Goal: Task Accomplishment & Management: Complete application form

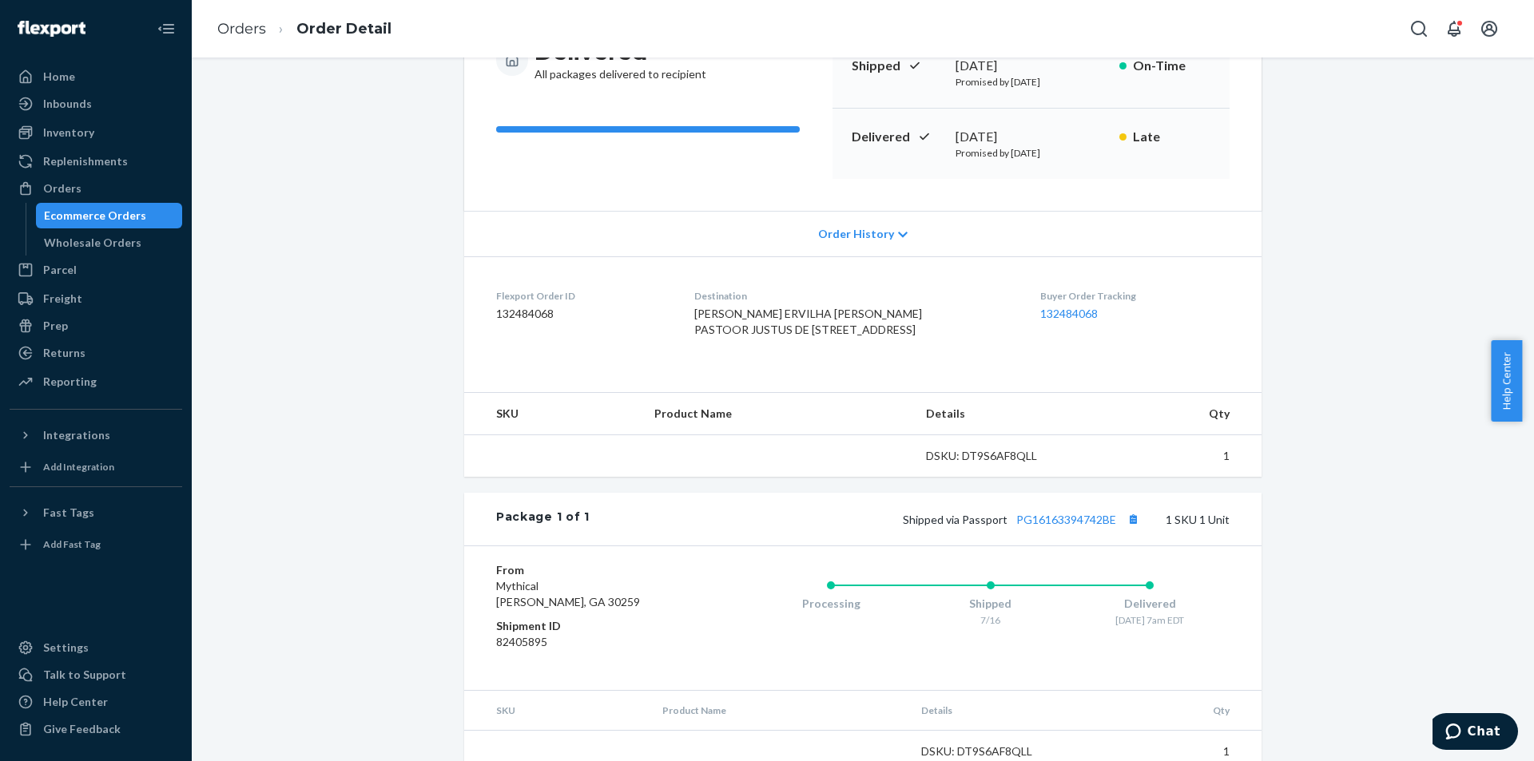
scroll to position [240, 0]
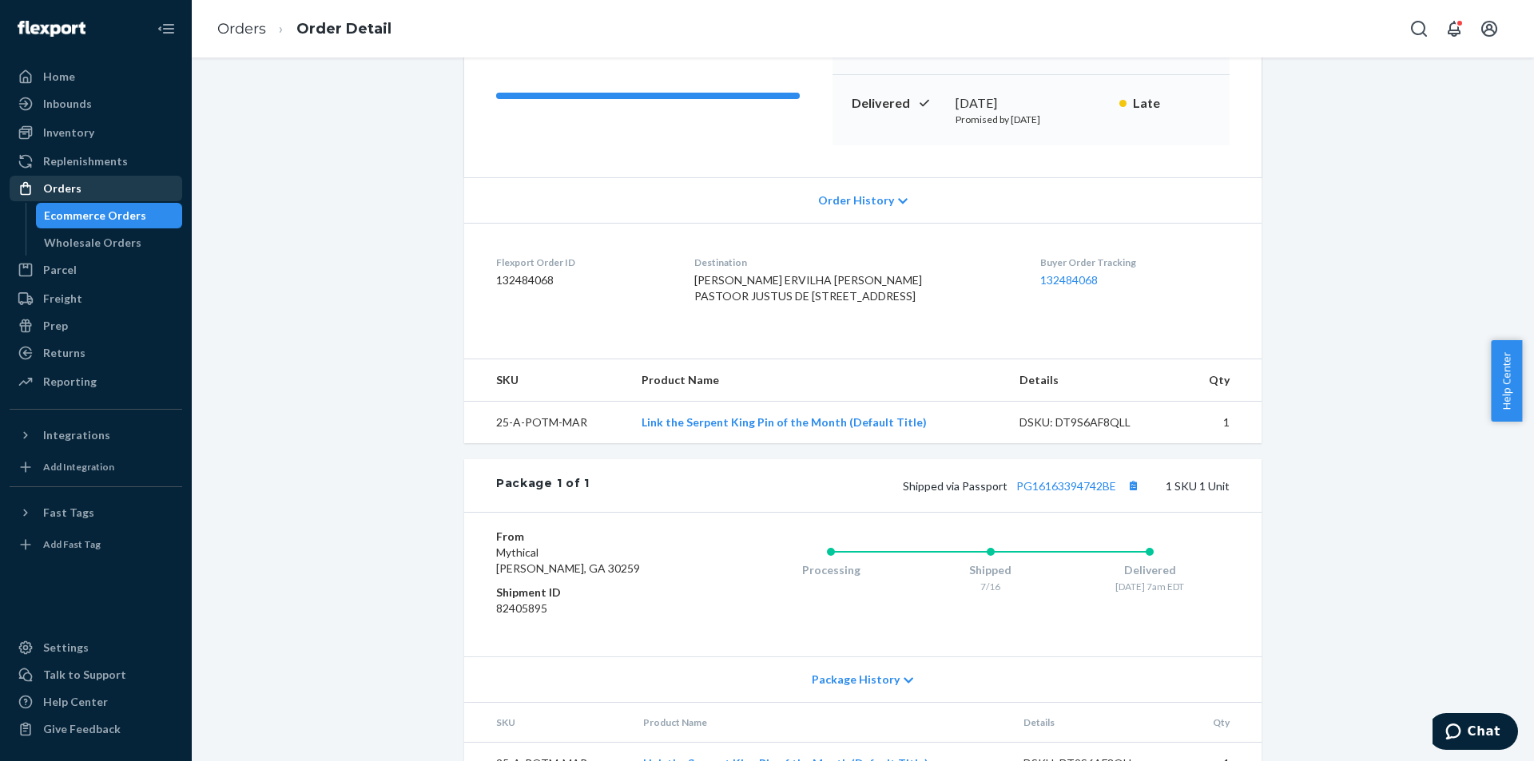
click at [117, 193] on div "Orders" at bounding box center [95, 188] width 169 height 22
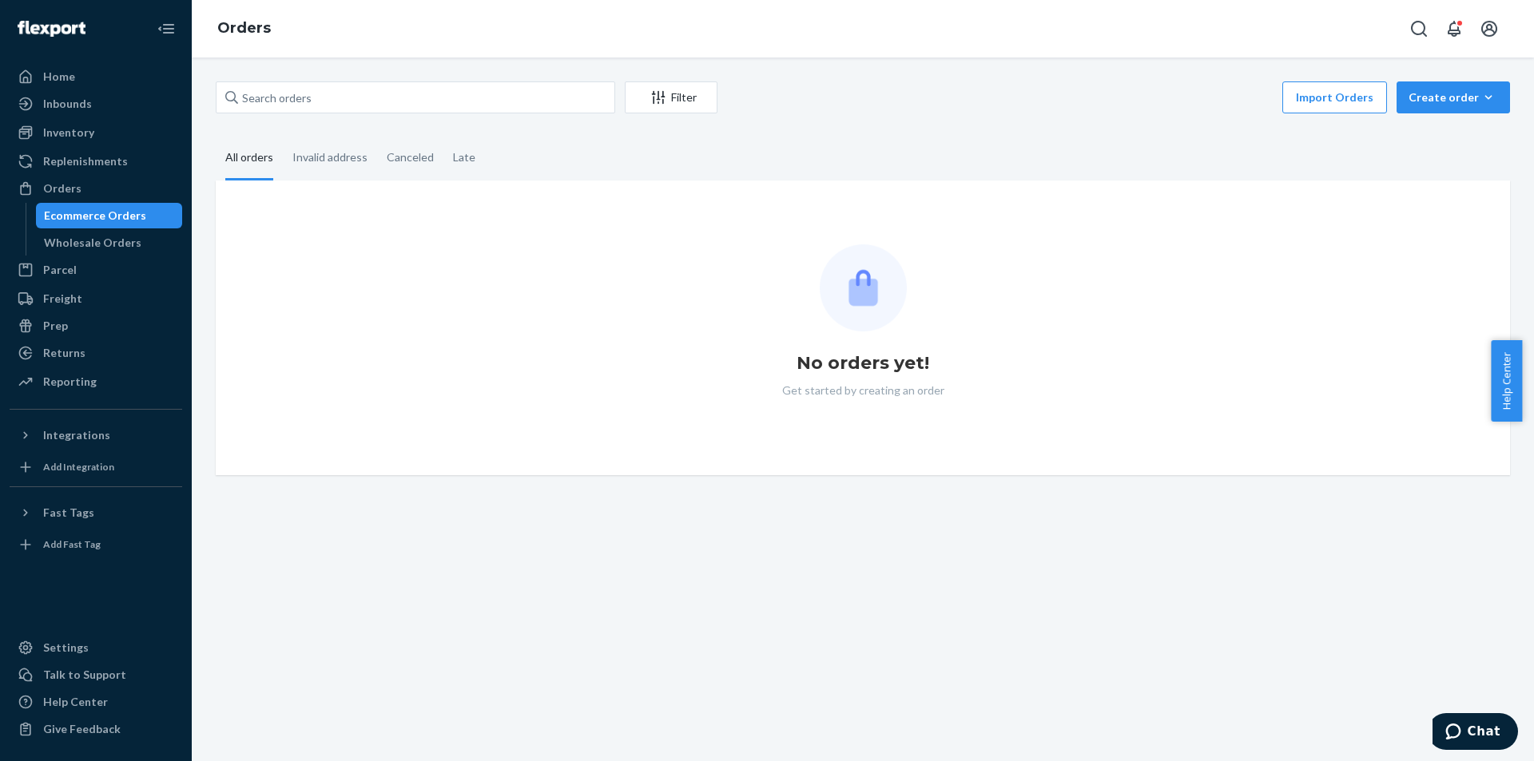
click at [473, 74] on div "Filter Import Orders Create order Ecommerce order Removal order All orders Inva…" at bounding box center [863, 410] width 1342 height 704
click at [471, 100] on input "text" at bounding box center [416, 97] width 400 height 32
paste input "723289"
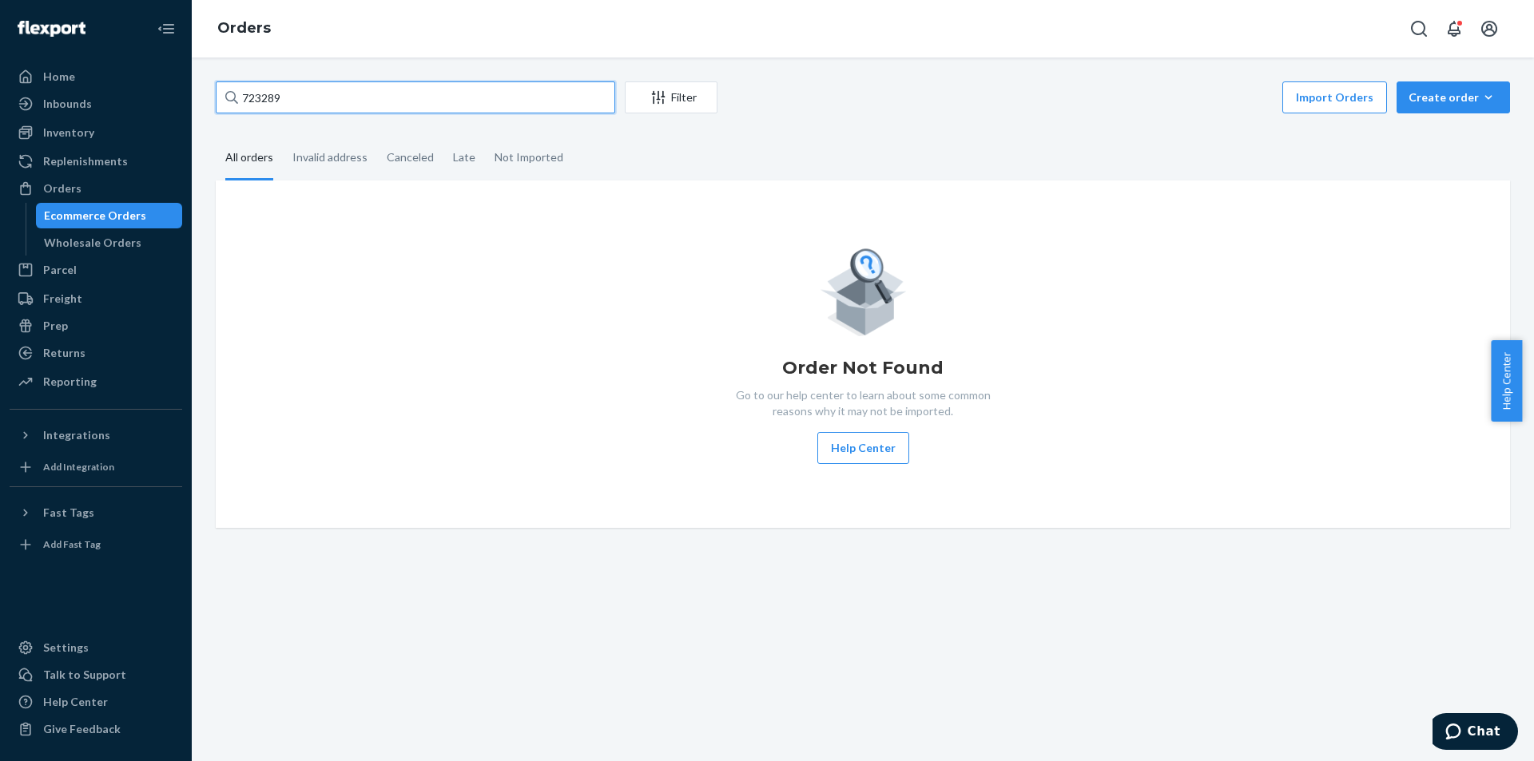
type input "723289"
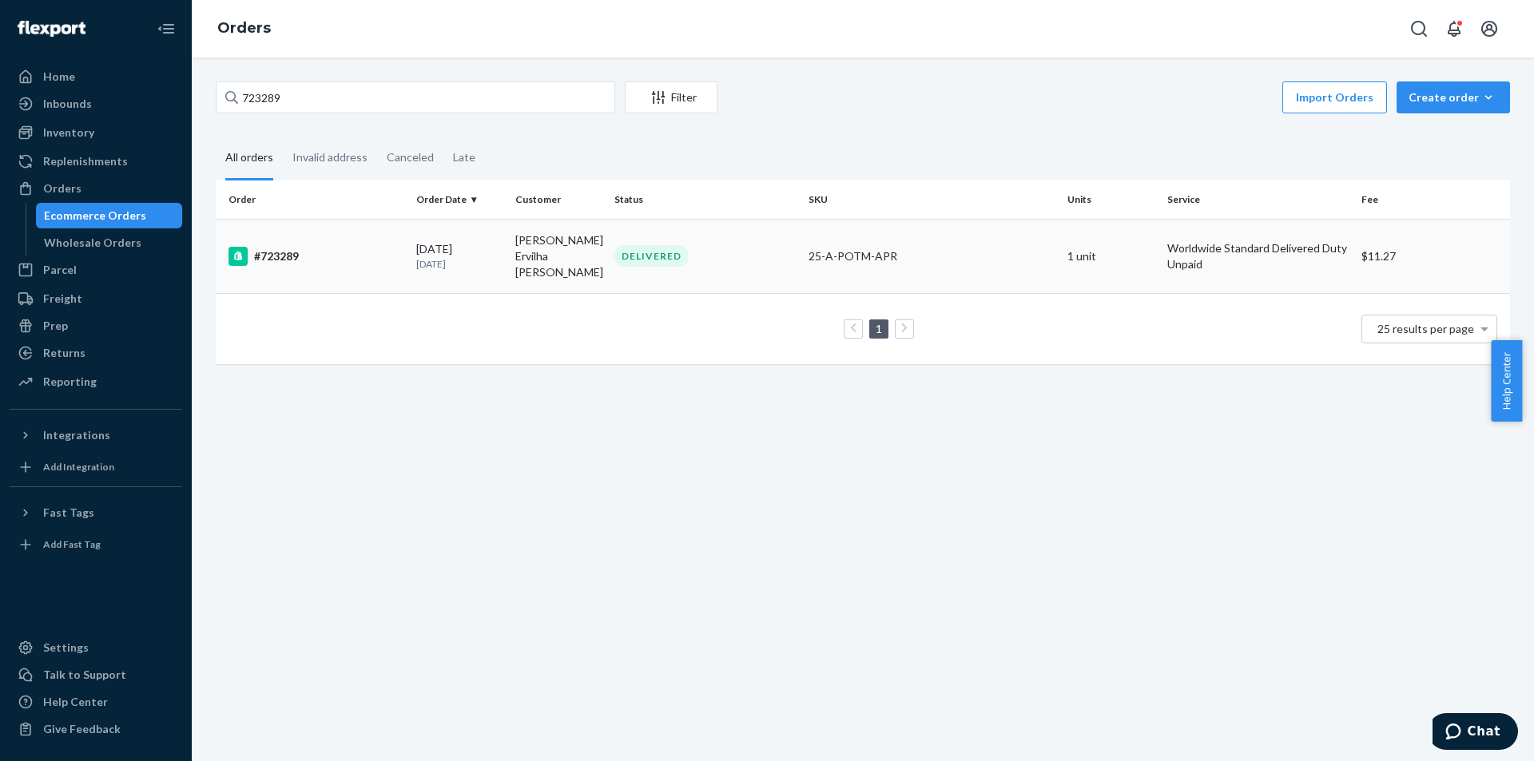
click at [462, 257] on p "3 months ago" at bounding box center [459, 264] width 86 height 14
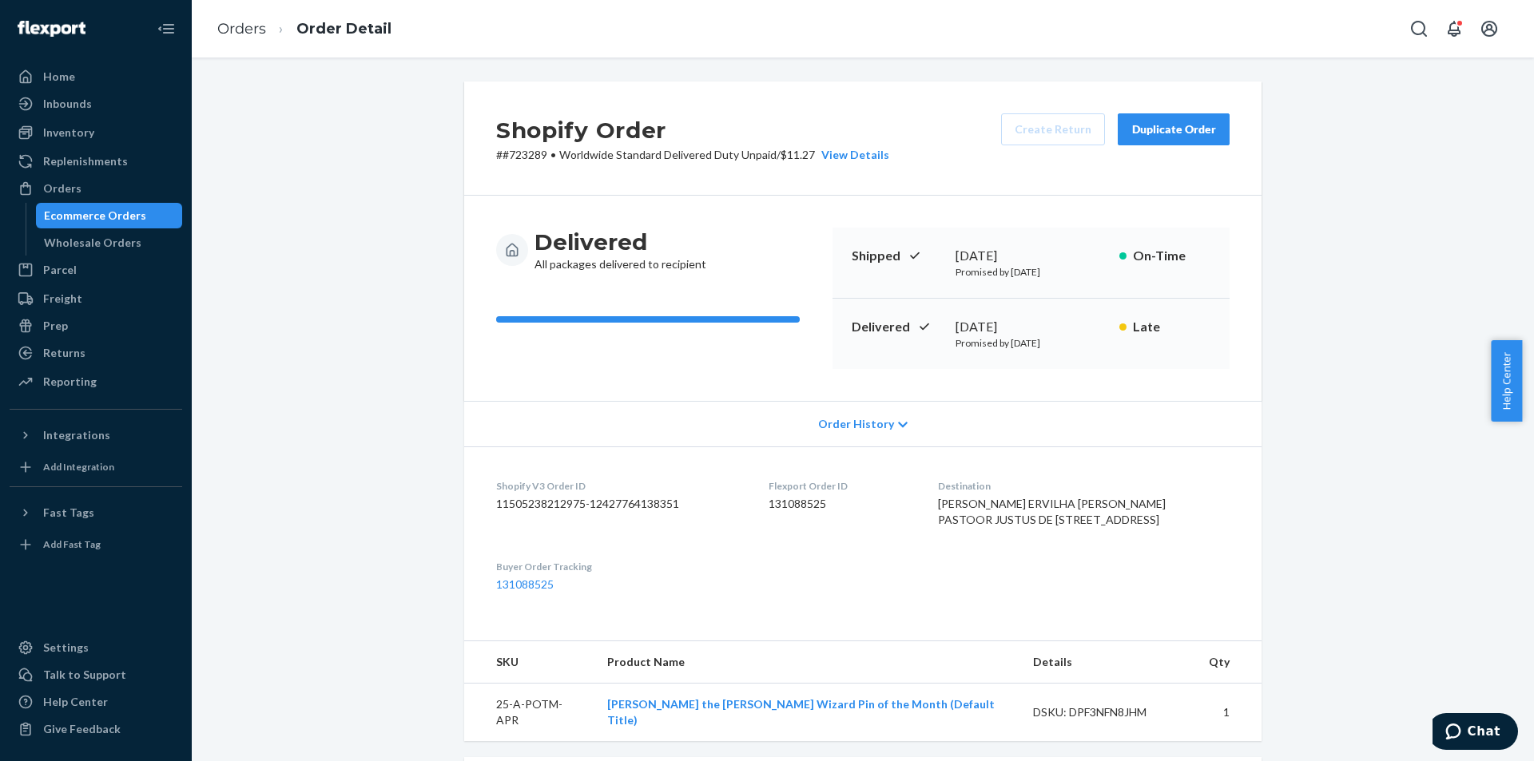
click at [1161, 132] on div "Duplicate Order" at bounding box center [1173, 129] width 85 height 16
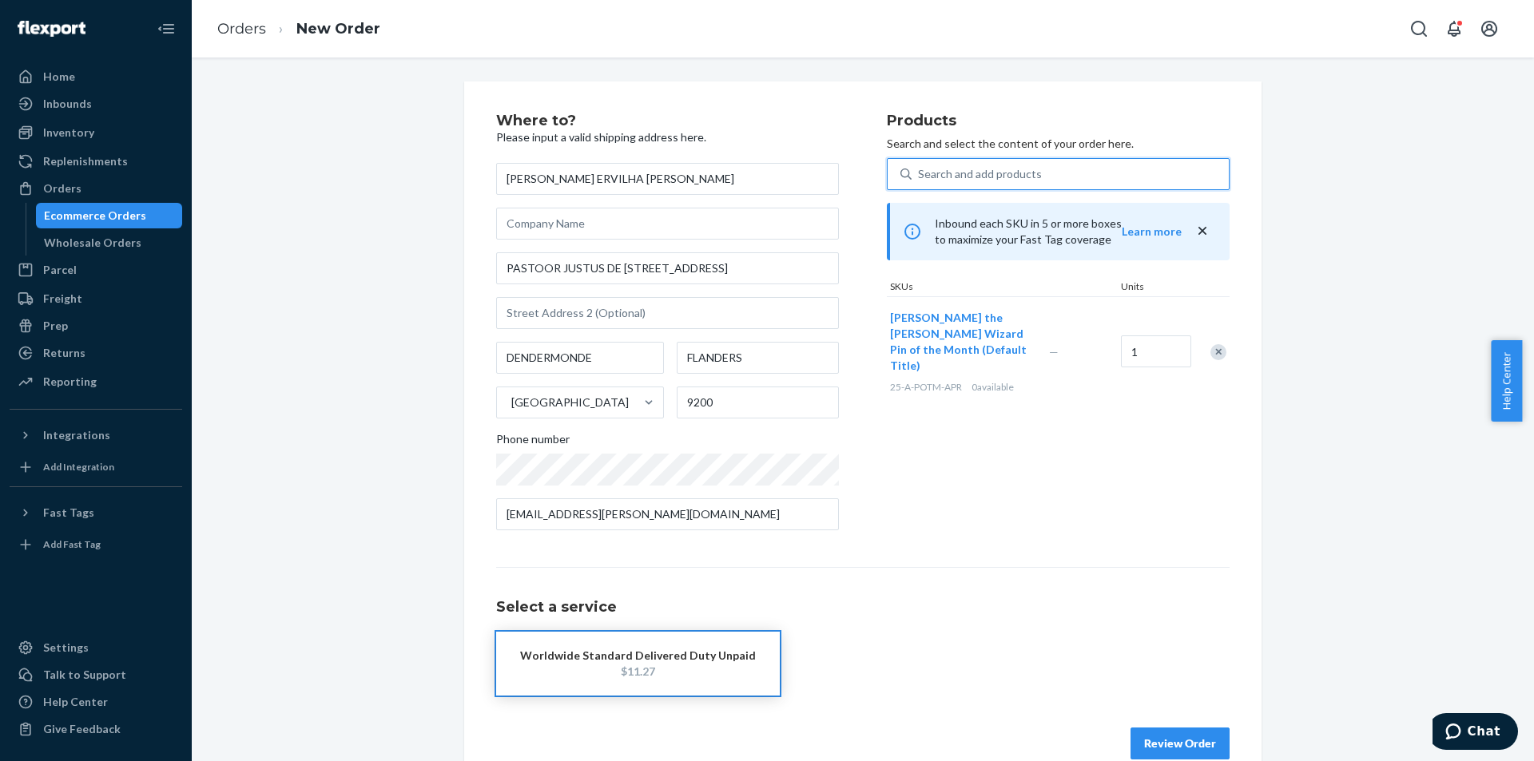
click at [969, 179] on div "Search and add products" at bounding box center [980, 174] width 124 height 16
click at [920, 179] on input "0 results available. Use Up and Down to choose options, press Enter to select t…" at bounding box center [919, 174] width 2 height 16
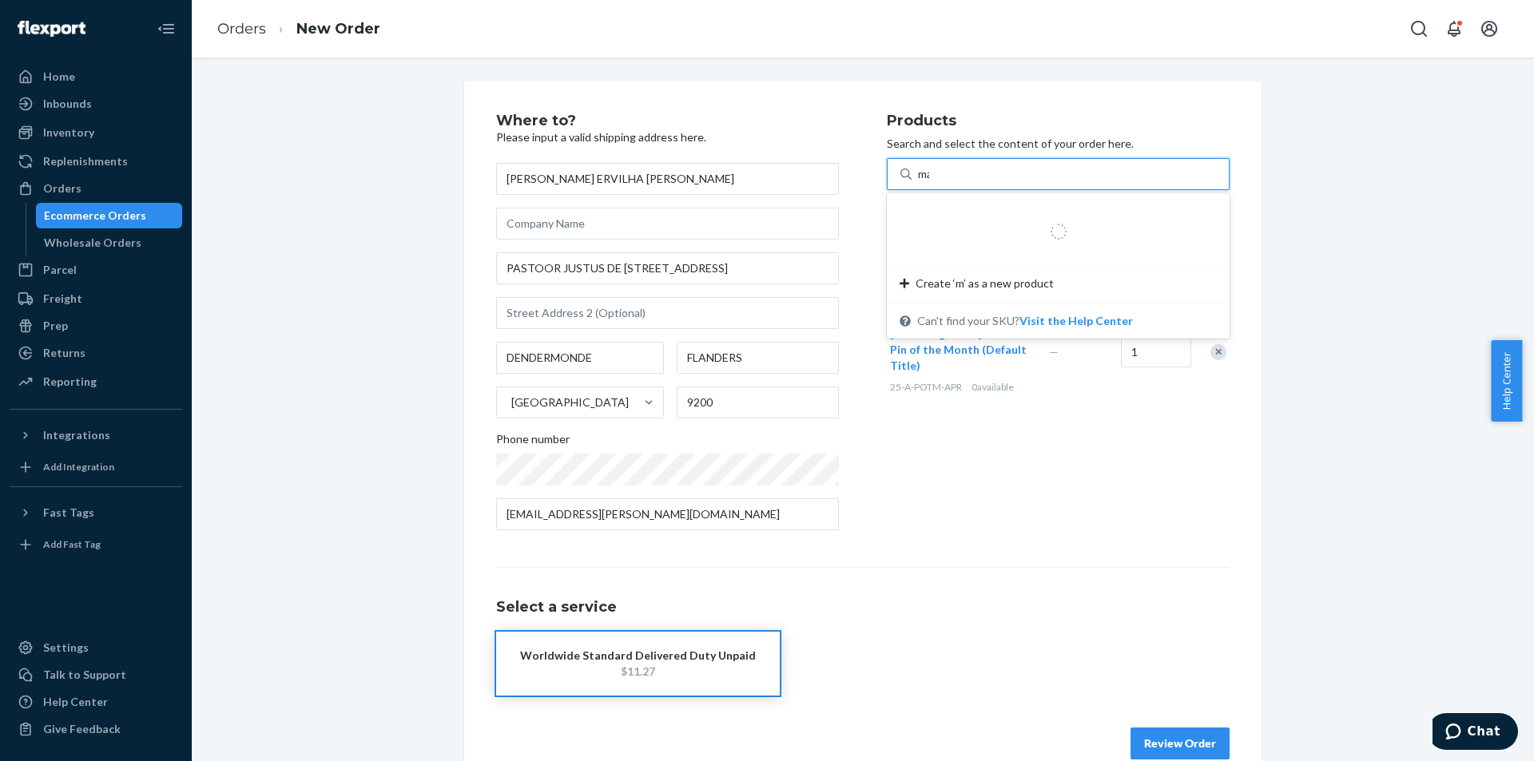
type input "may"
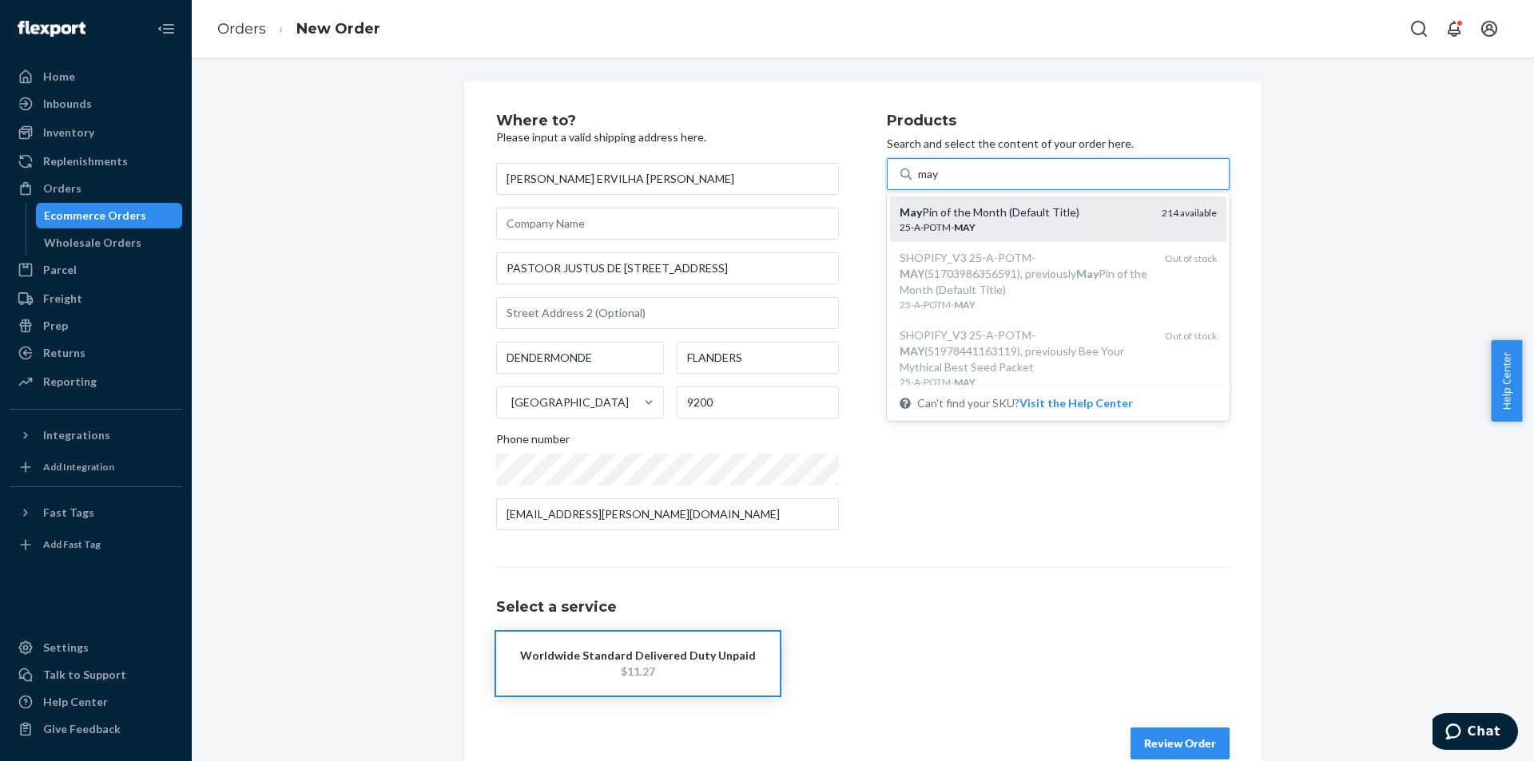
click at [967, 230] on em "MAY" at bounding box center [965, 227] width 22 height 12
click at [940, 182] on input "may" at bounding box center [929, 174] width 22 height 16
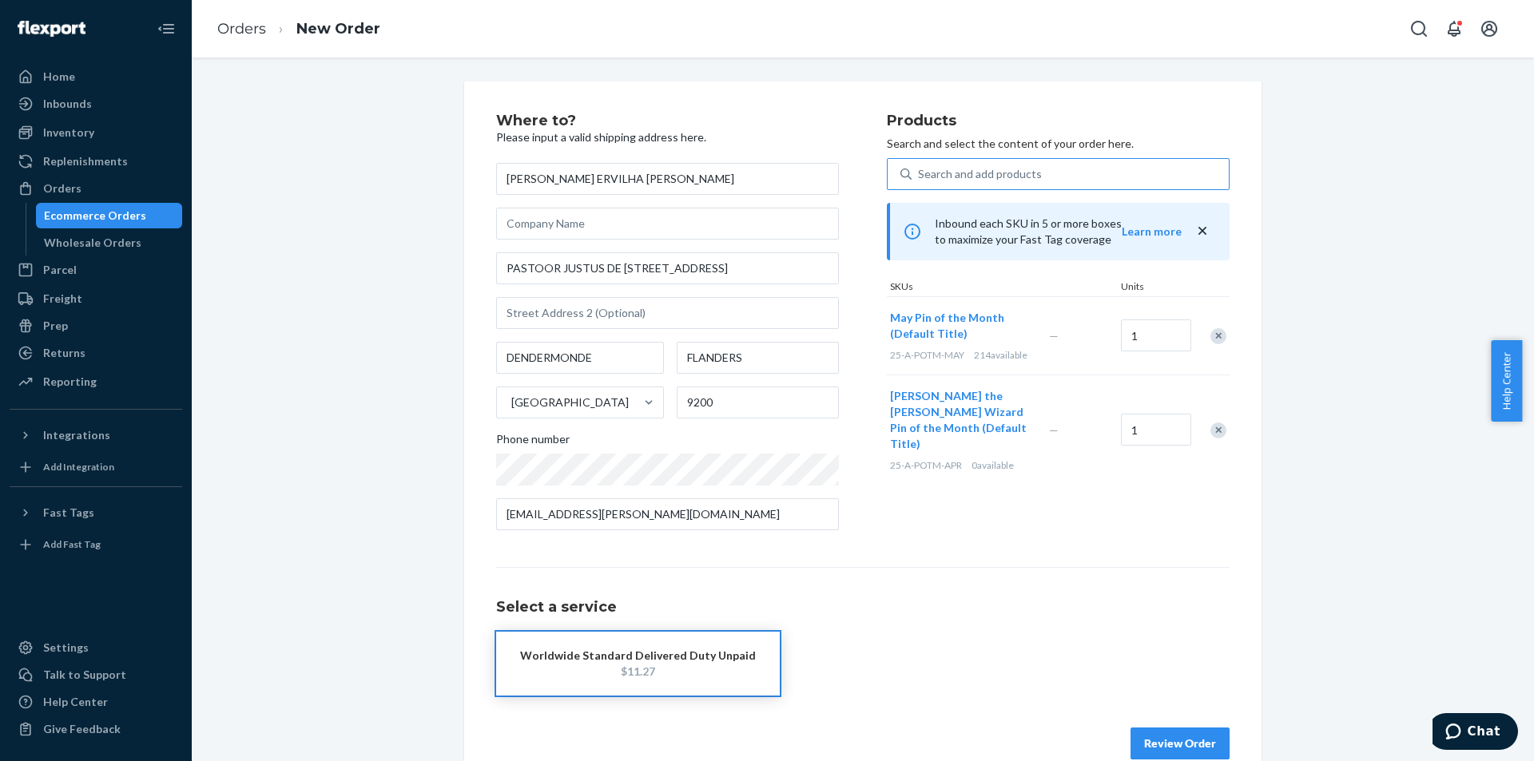
click at [942, 457] on div "Products Search and select the content of your order here. Search and add produ…" at bounding box center [1058, 328] width 343 height 430
click at [1214, 423] on div "Remove Item" at bounding box center [1218, 431] width 16 height 16
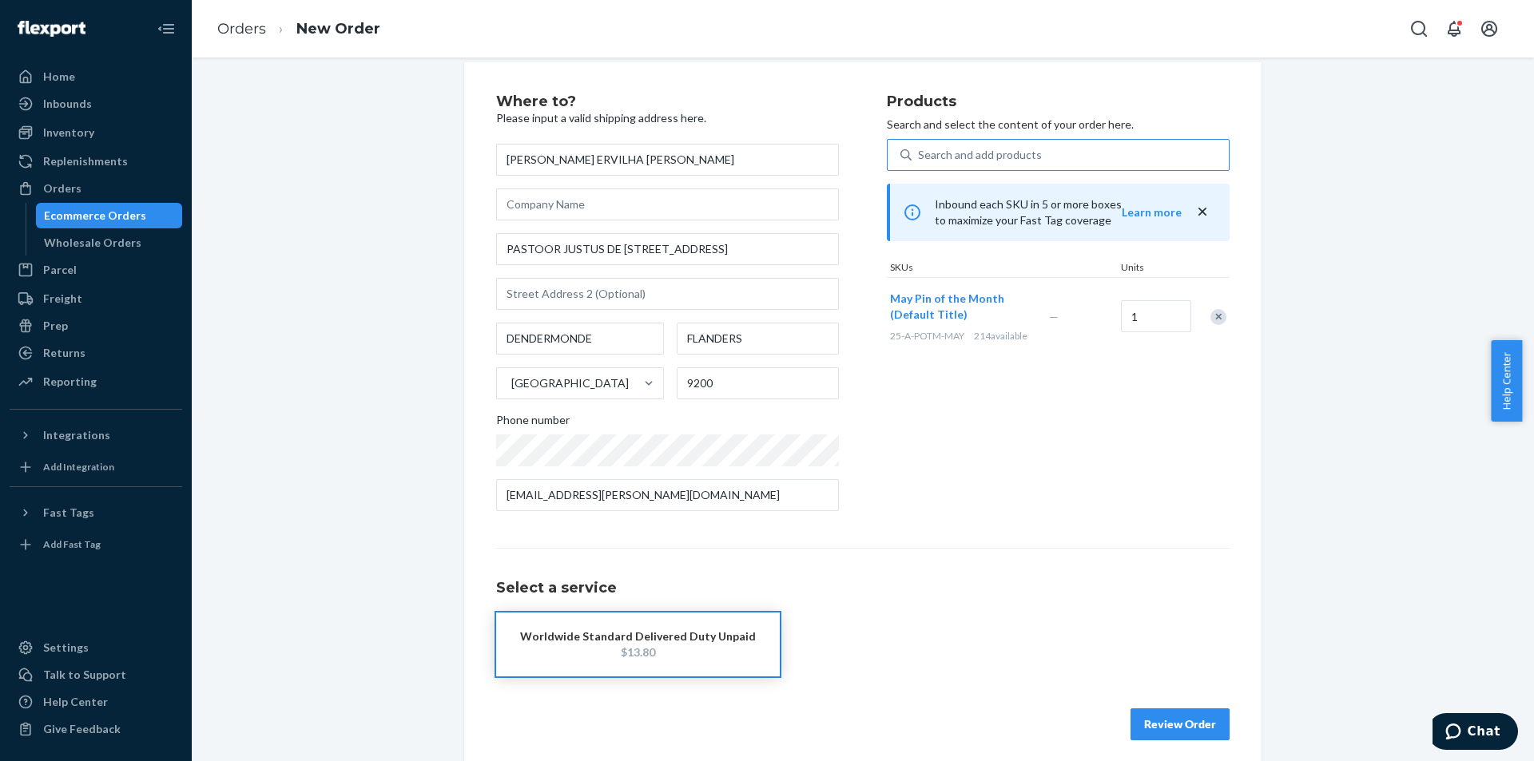
scroll to position [30, 0]
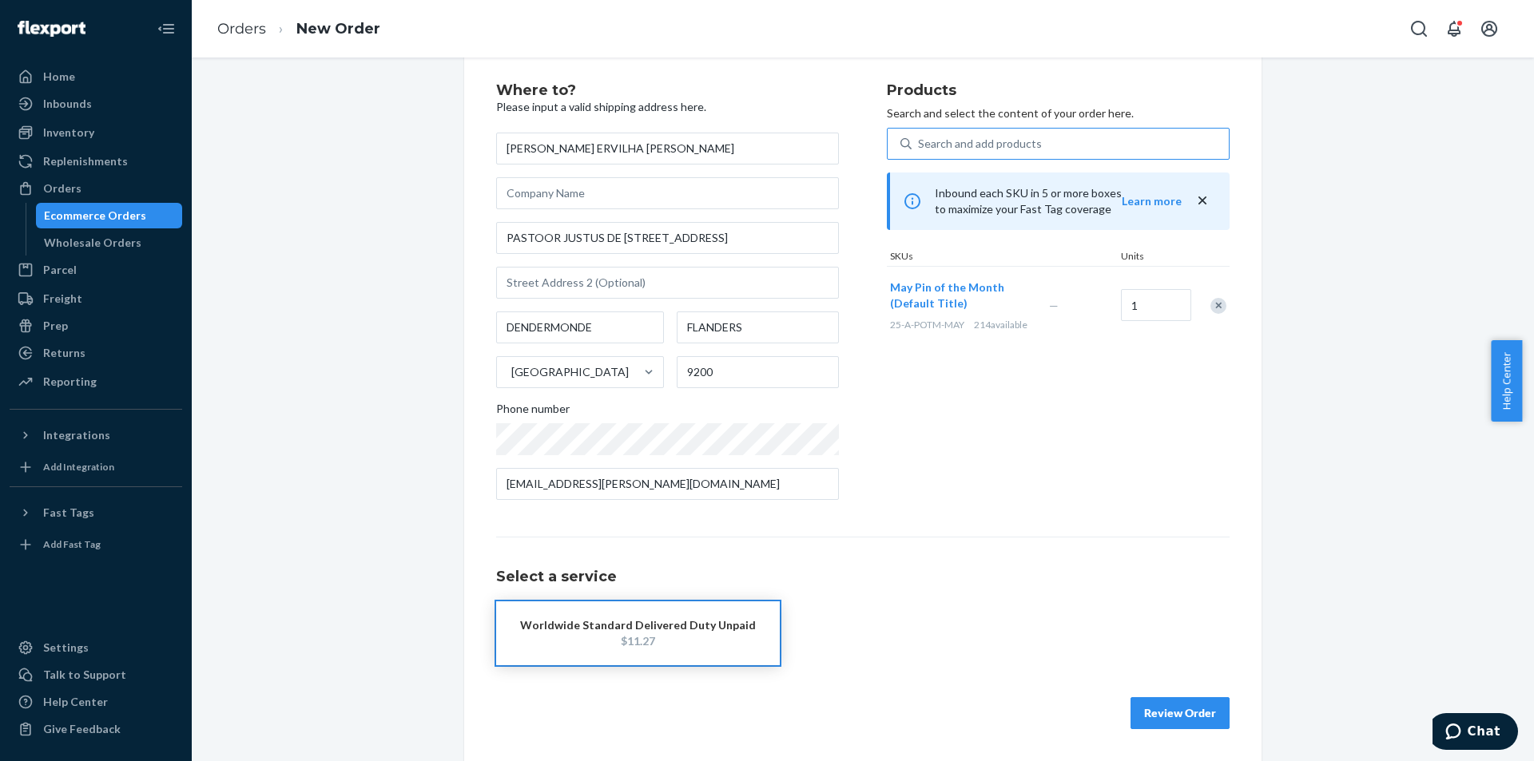
click at [1179, 706] on button "Review Order" at bounding box center [1180, 714] width 99 height 32
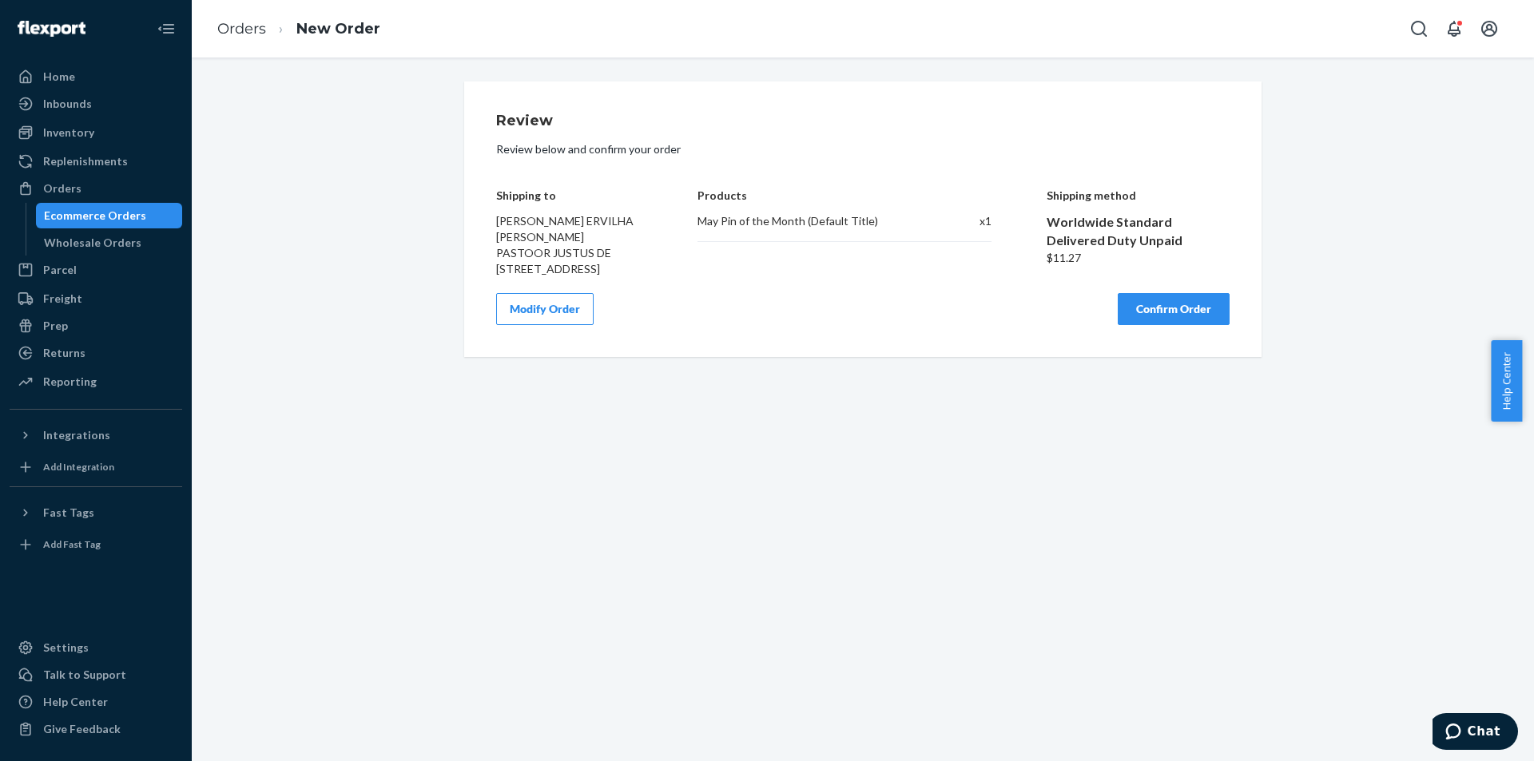
click at [1159, 325] on button "Confirm Order" at bounding box center [1174, 309] width 112 height 32
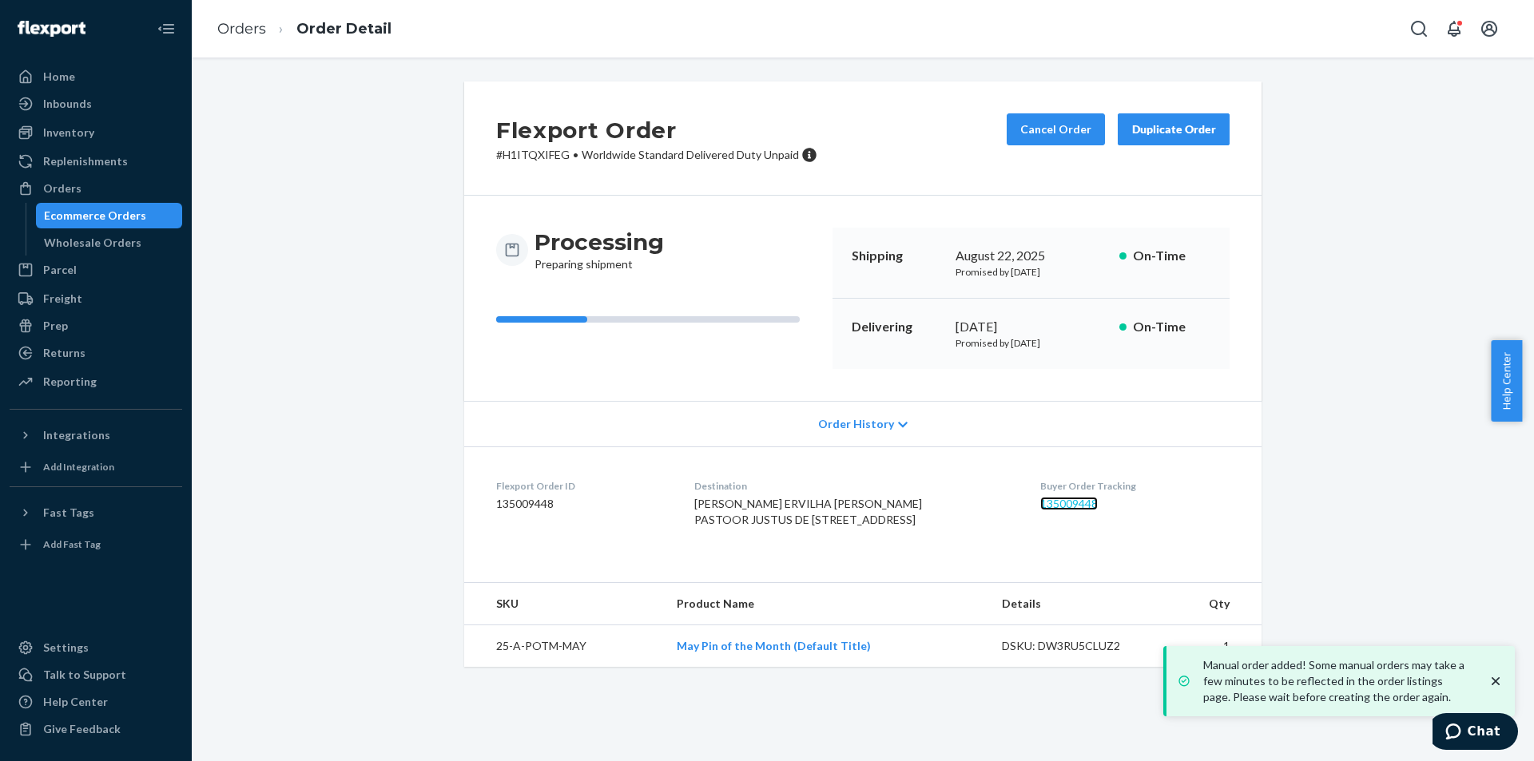
click at [1082, 503] on link "135009448" at bounding box center [1069, 504] width 58 height 14
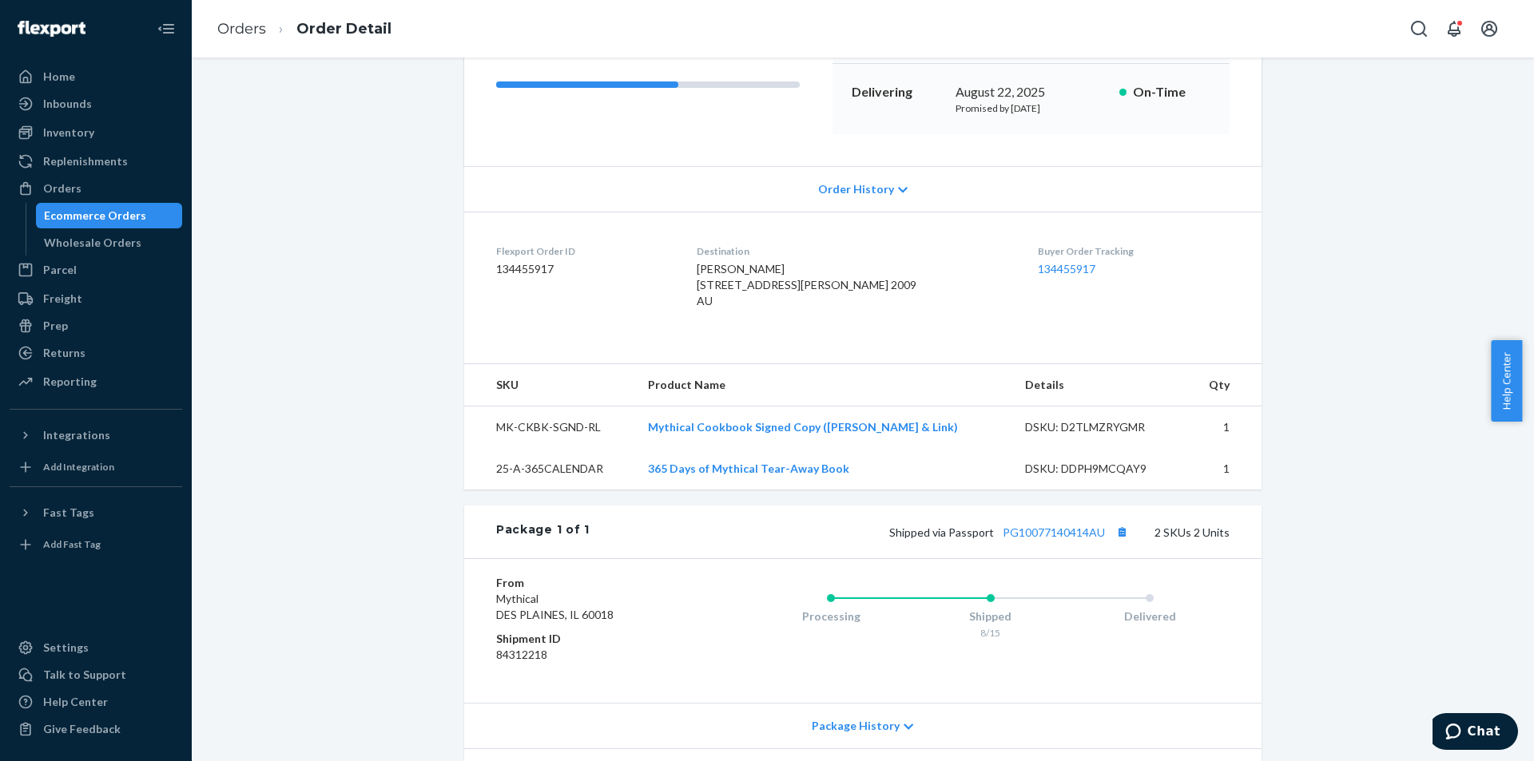
scroll to position [240, 0]
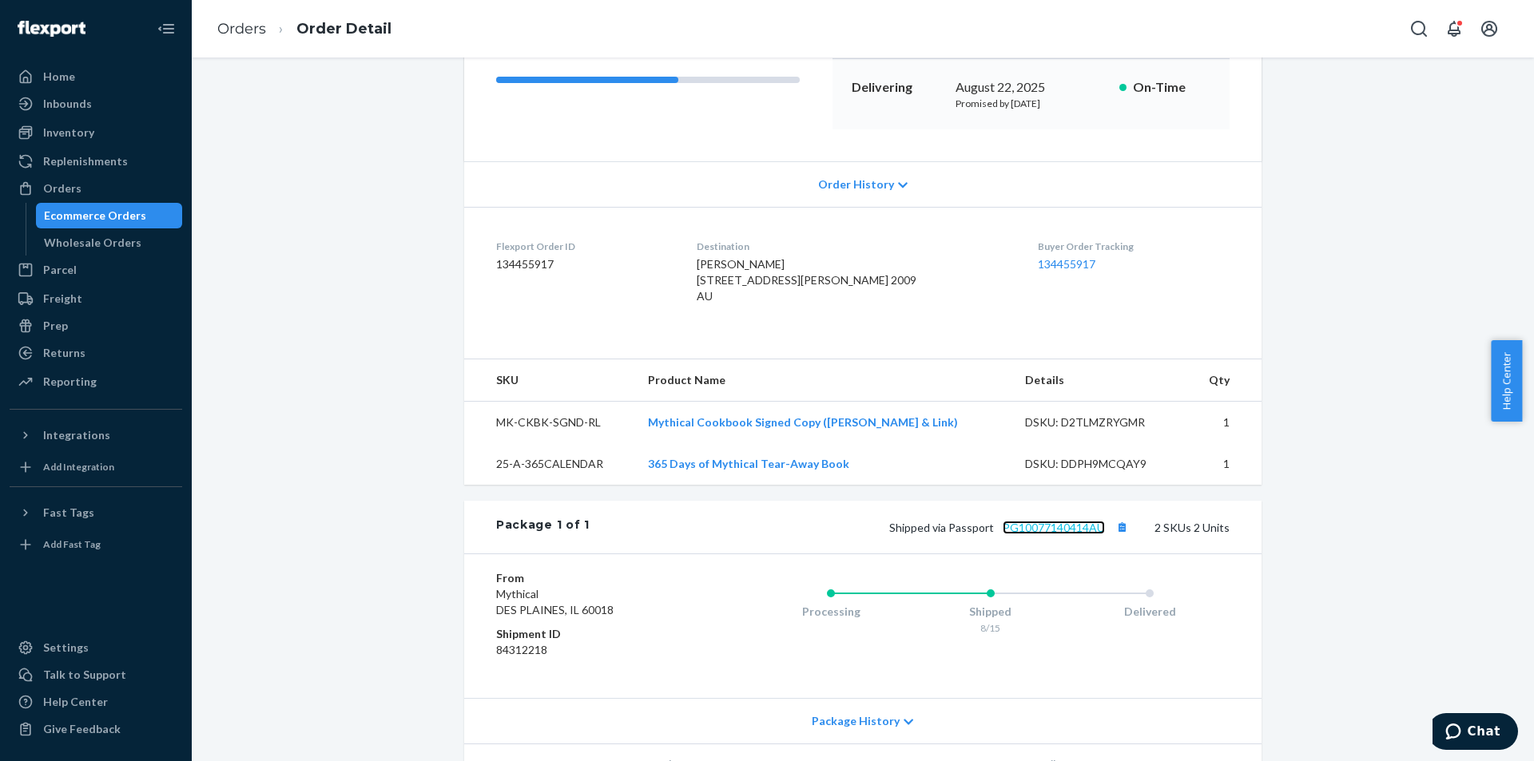
click at [1036, 535] on link "PG10077140414AU" at bounding box center [1054, 528] width 102 height 14
click at [78, 185] on div "Orders" at bounding box center [62, 189] width 38 height 16
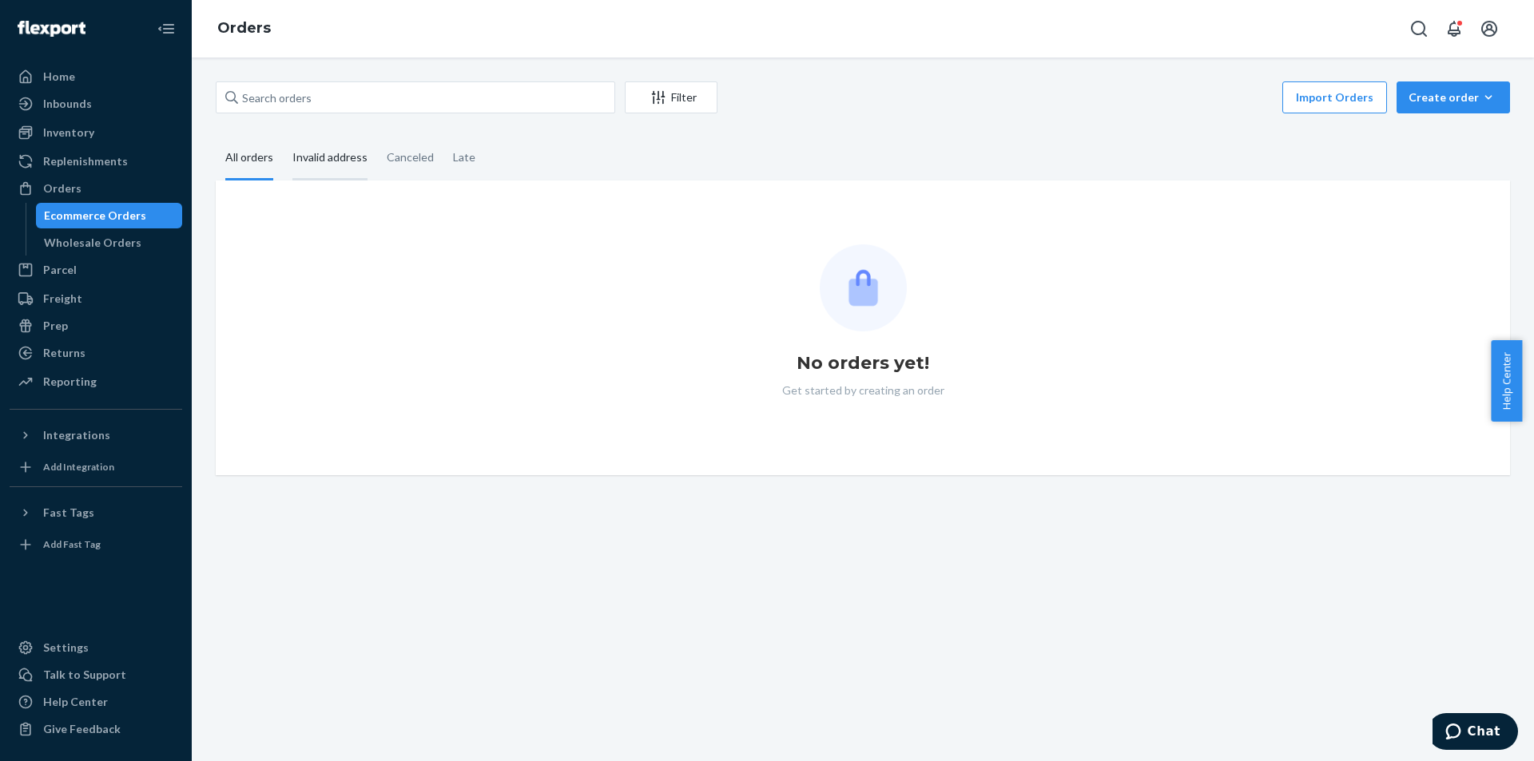
click at [305, 151] on div "Invalid address" at bounding box center [329, 159] width 75 height 44
click at [283, 137] on input "Invalid address" at bounding box center [283, 137] width 0 height 0
click at [1487, 23] on icon "Open account menu" at bounding box center [1489, 28] width 19 height 19
click at [248, 150] on div "All orders" at bounding box center [249, 159] width 48 height 44
click at [216, 137] on input "All orders" at bounding box center [216, 137] width 0 height 0
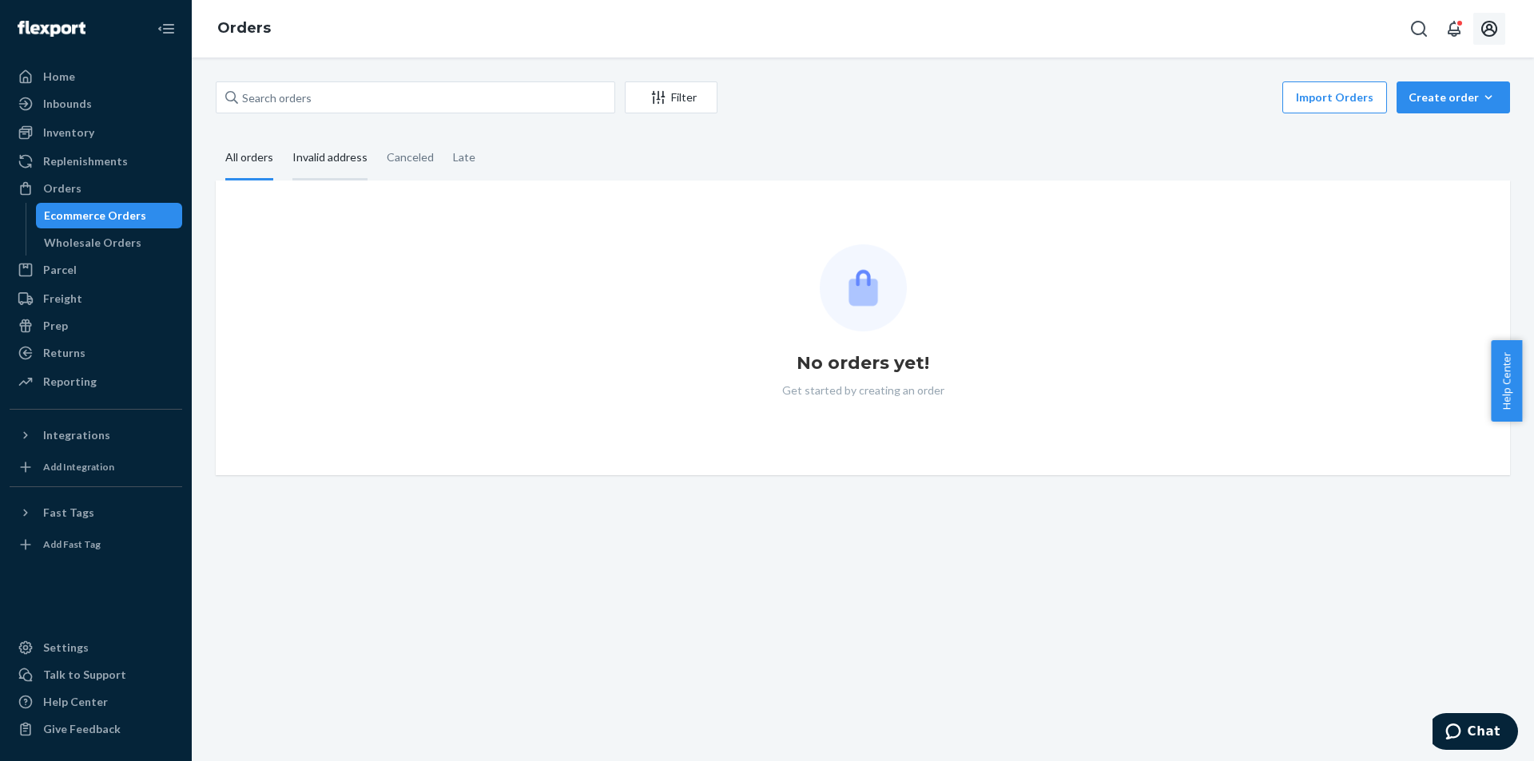
click at [346, 156] on div "Invalid address" at bounding box center [329, 159] width 75 height 44
click at [283, 137] on input "Invalid address" at bounding box center [283, 137] width 0 height 0
click at [388, 156] on div "Canceled" at bounding box center [410, 159] width 47 height 44
click at [377, 137] on input "Canceled" at bounding box center [377, 137] width 0 height 0
click at [454, 160] on div "Late" at bounding box center [464, 159] width 22 height 44
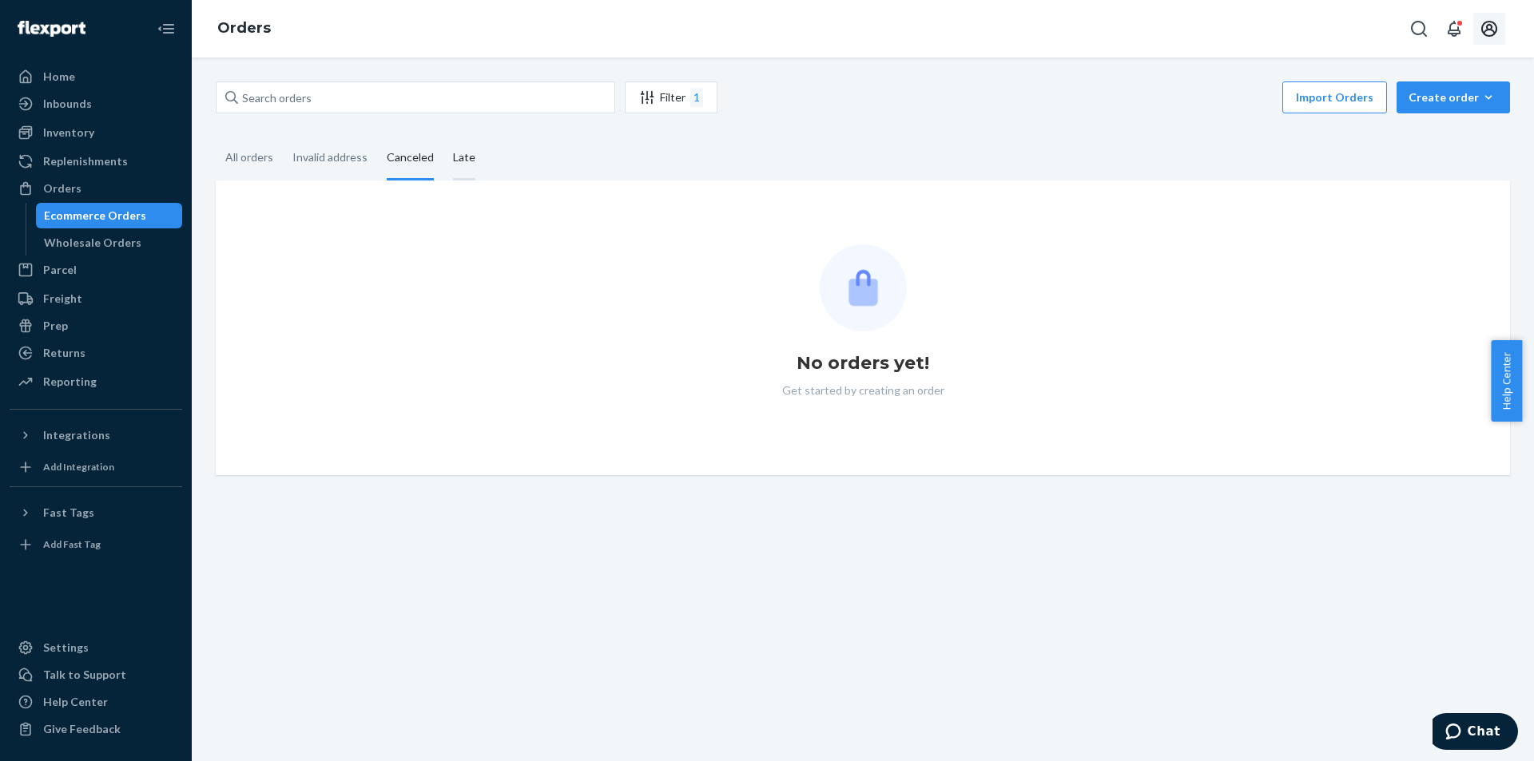
click at [443, 137] on input "Late" at bounding box center [443, 137] width 0 height 0
click at [89, 195] on div "Orders" at bounding box center [95, 188] width 169 height 22
click at [336, 165] on div "Invalid address" at bounding box center [329, 159] width 75 height 44
click at [283, 137] on input "Invalid address" at bounding box center [283, 137] width 0 height 0
click at [265, 161] on div "All orders" at bounding box center [249, 159] width 48 height 44
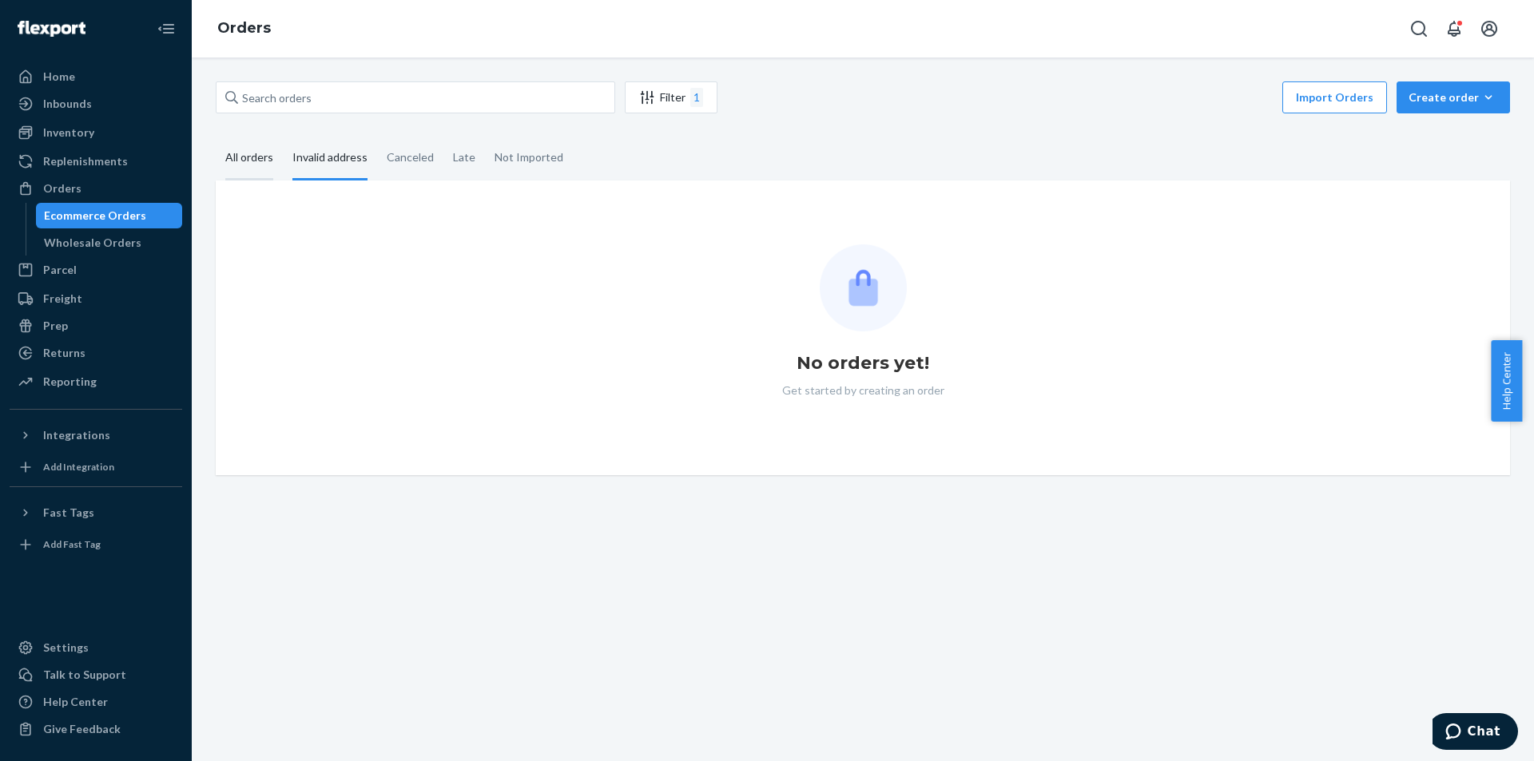
click at [216, 137] on input "All orders" at bounding box center [216, 137] width 0 height 0
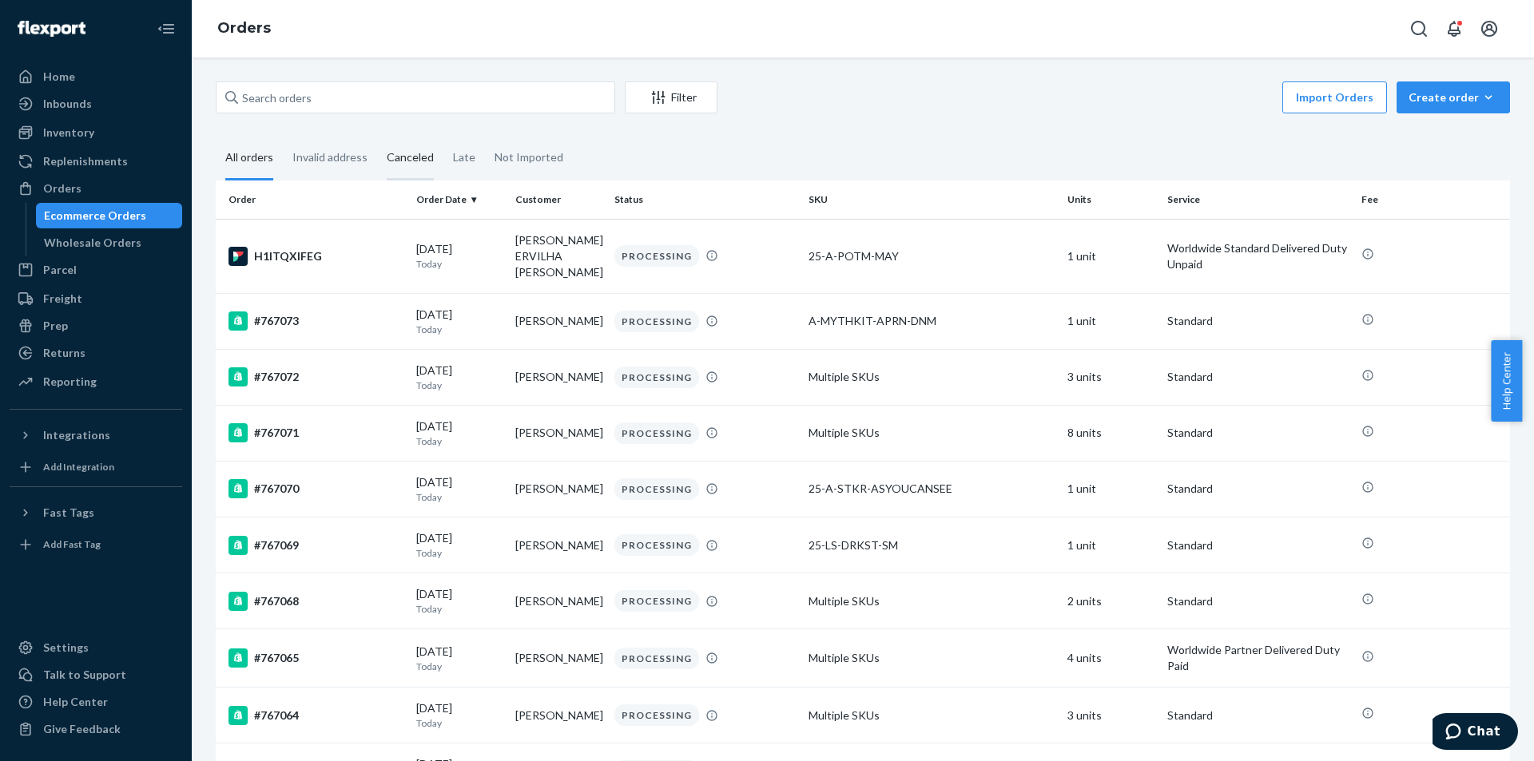
click at [384, 157] on div "Canceled" at bounding box center [410, 159] width 66 height 44
click at [377, 137] on input "Canceled" at bounding box center [377, 137] width 0 height 0
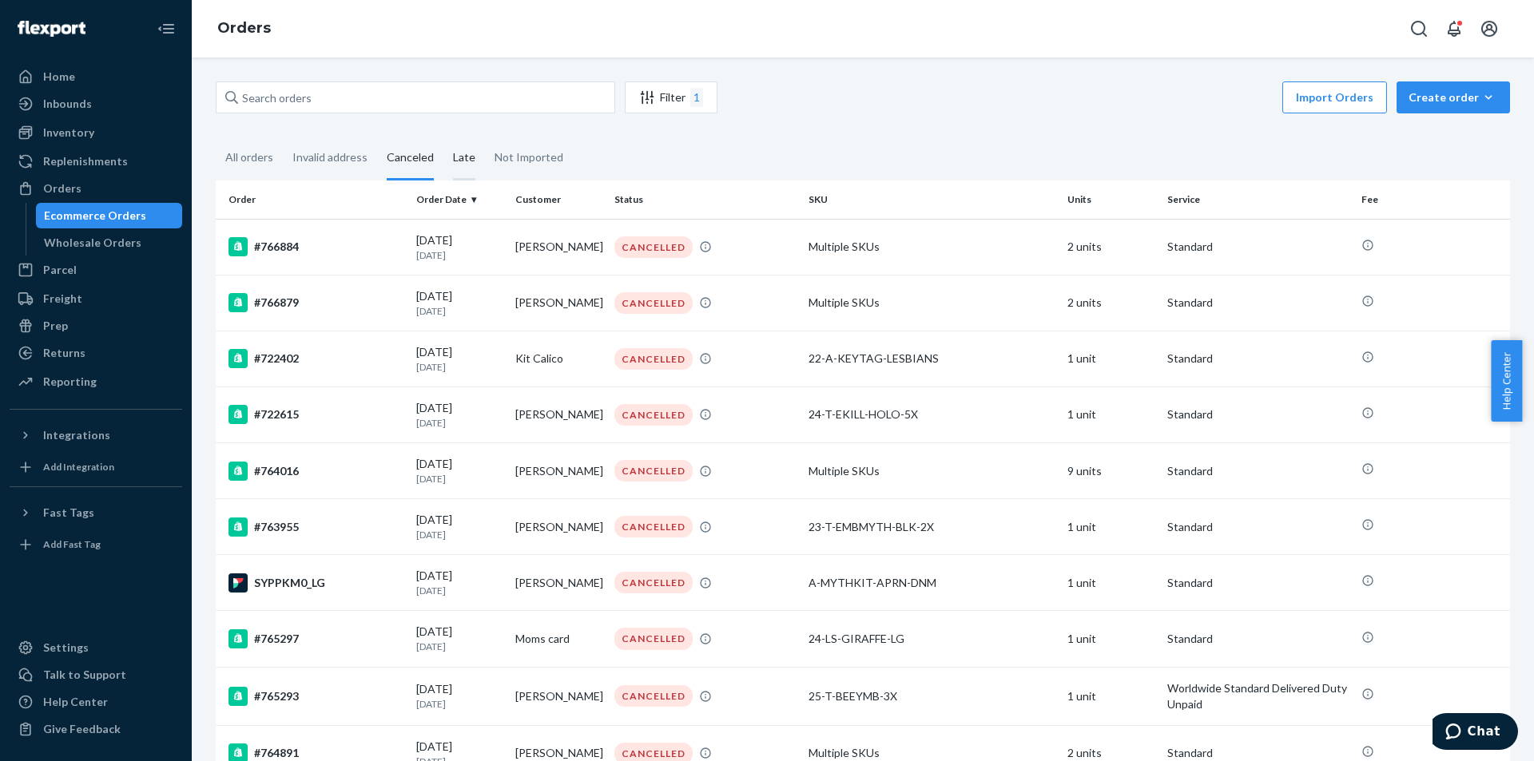
click at [477, 165] on div "Late" at bounding box center [464, 159] width 42 height 44
click at [443, 137] on input "Late" at bounding box center [443, 137] width 0 height 0
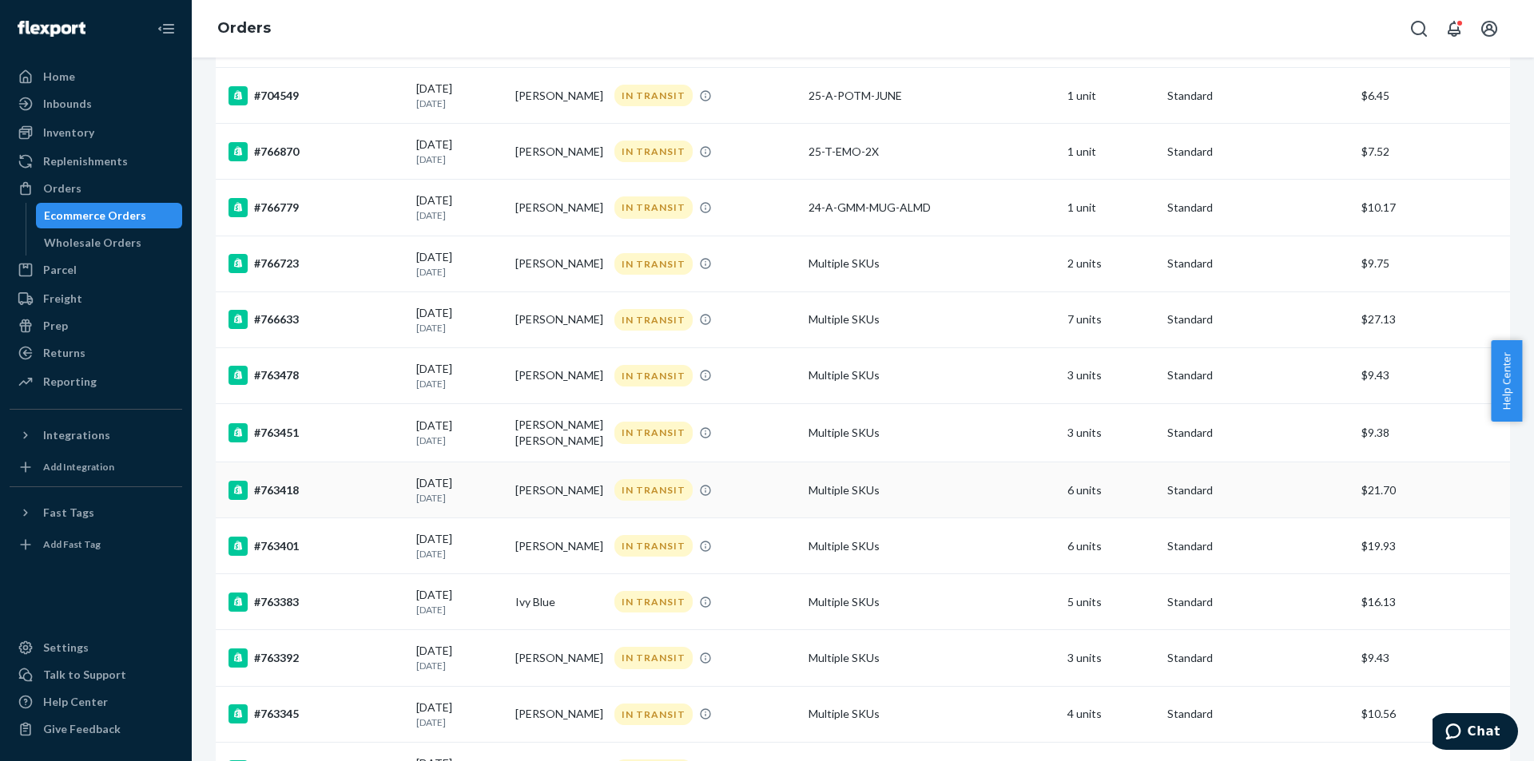
scroll to position [962, 0]
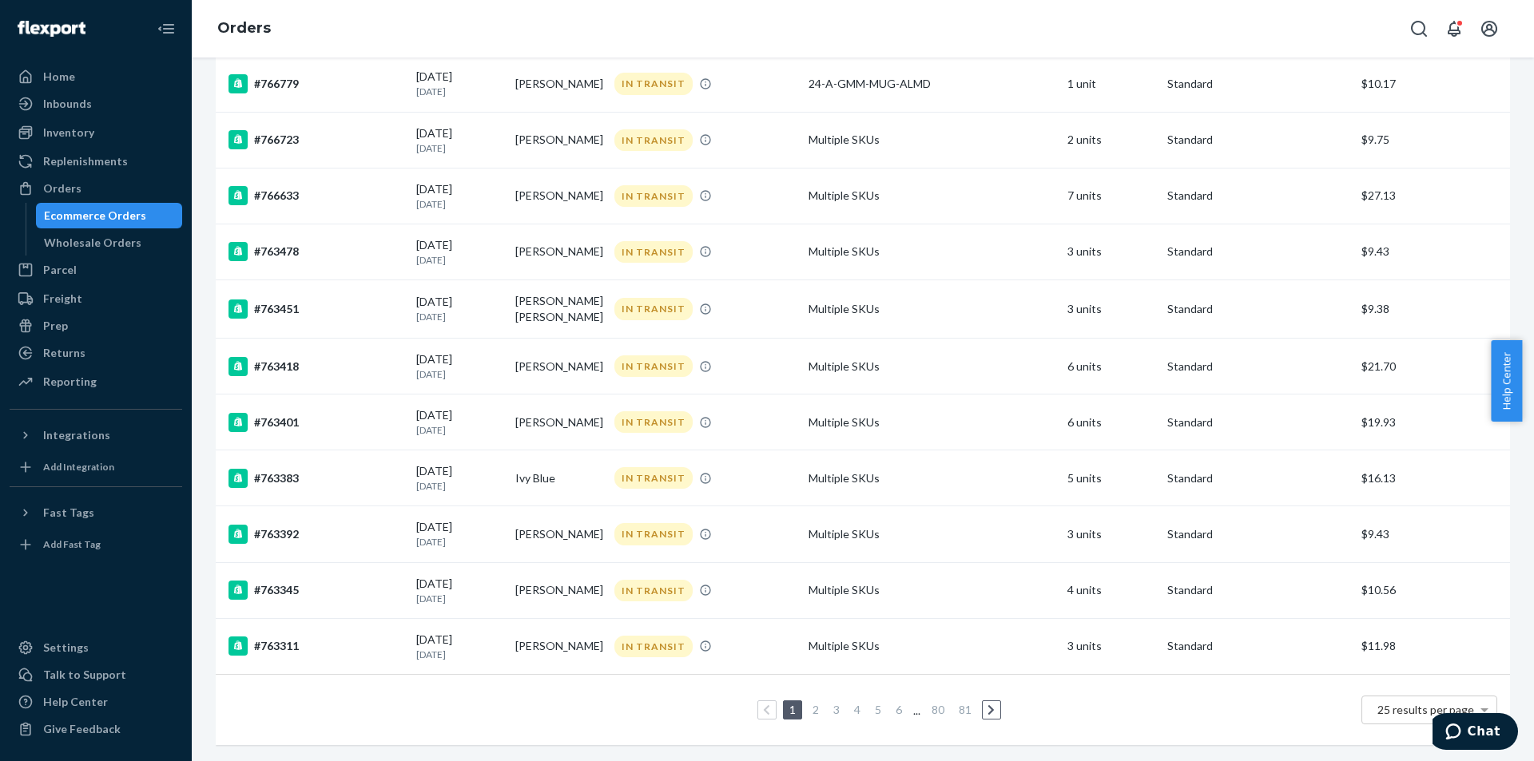
click at [872, 703] on link "5" at bounding box center [878, 710] width 13 height 14
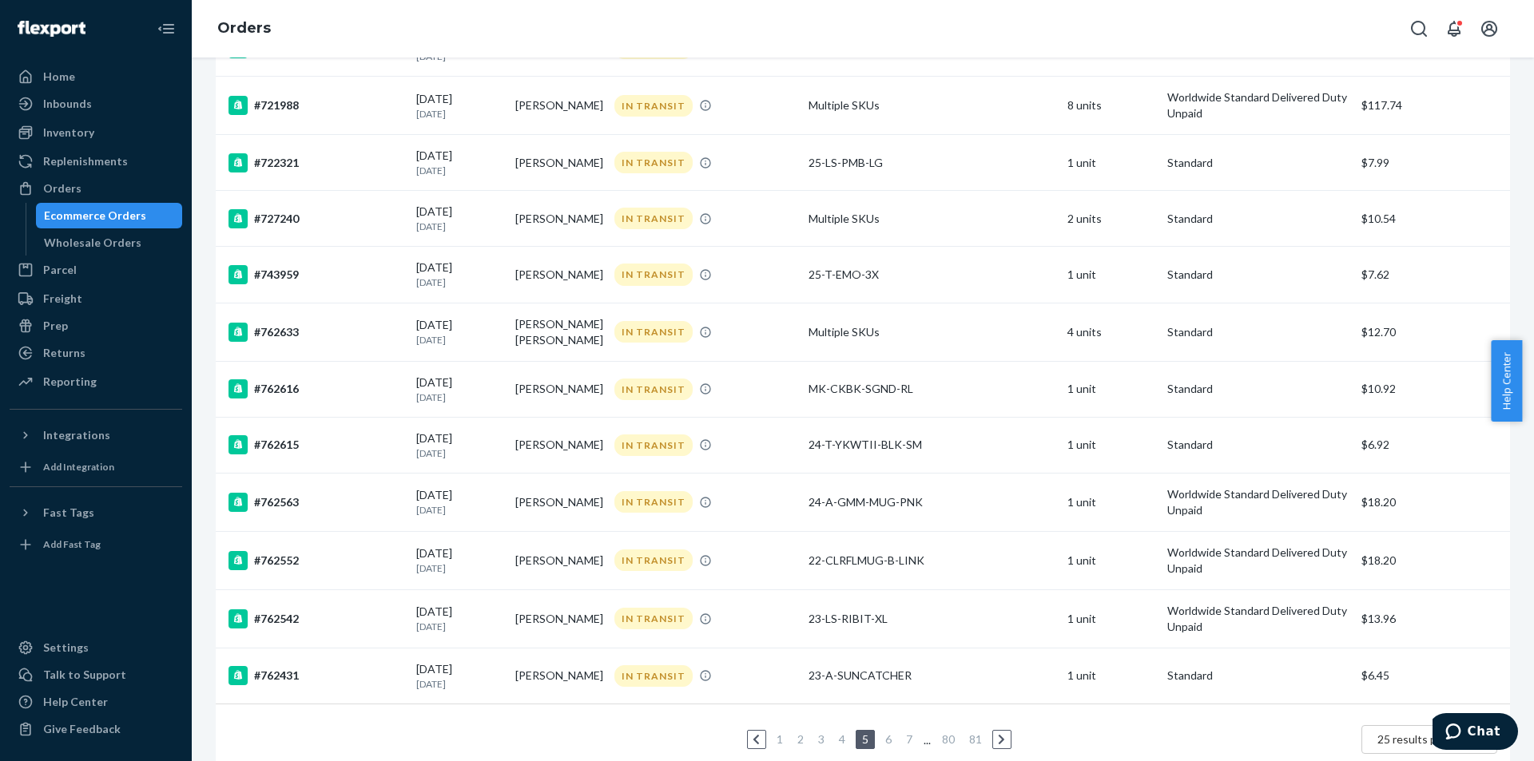
scroll to position [978, 0]
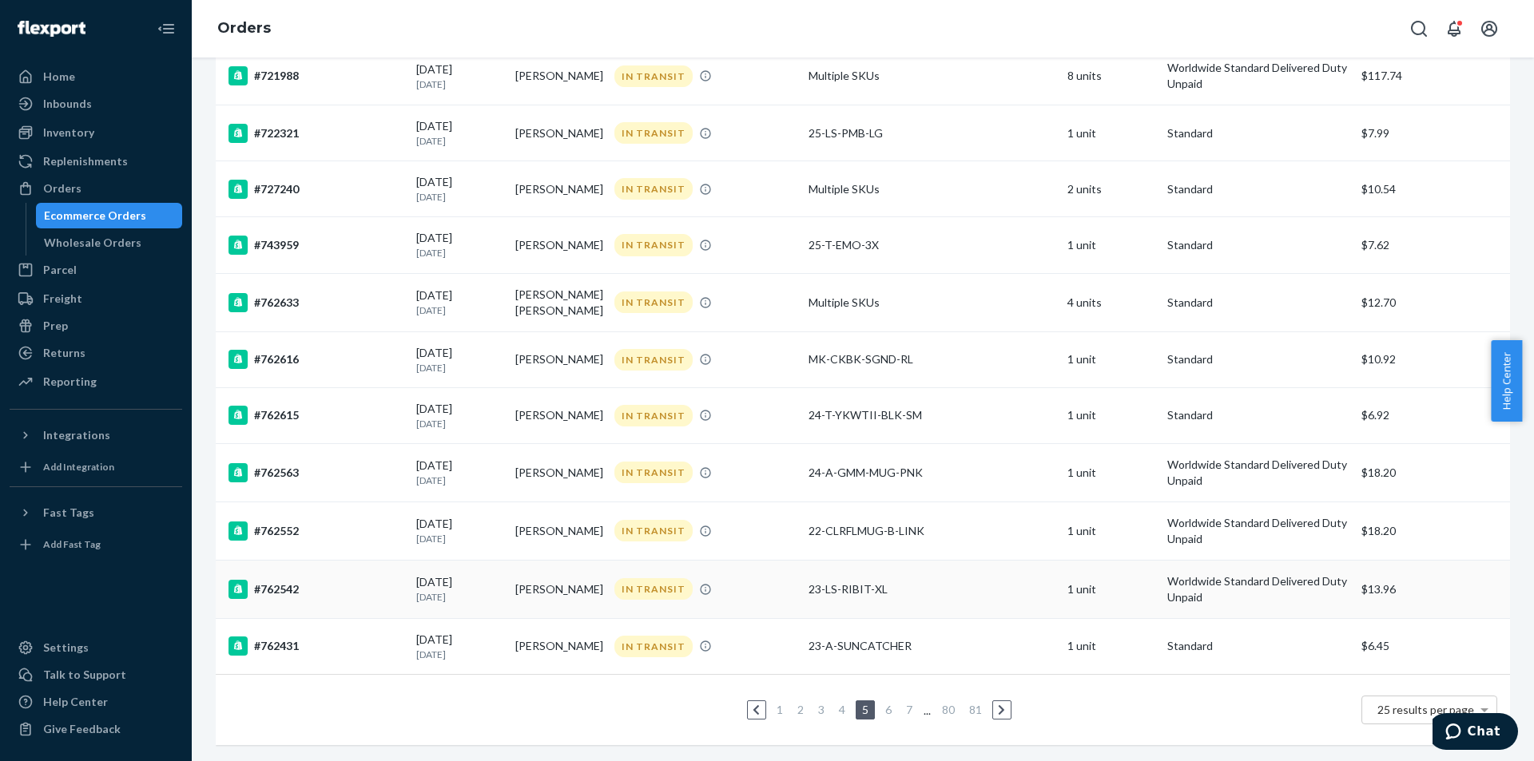
click at [551, 589] on td "[PERSON_NAME]" at bounding box center [558, 589] width 99 height 58
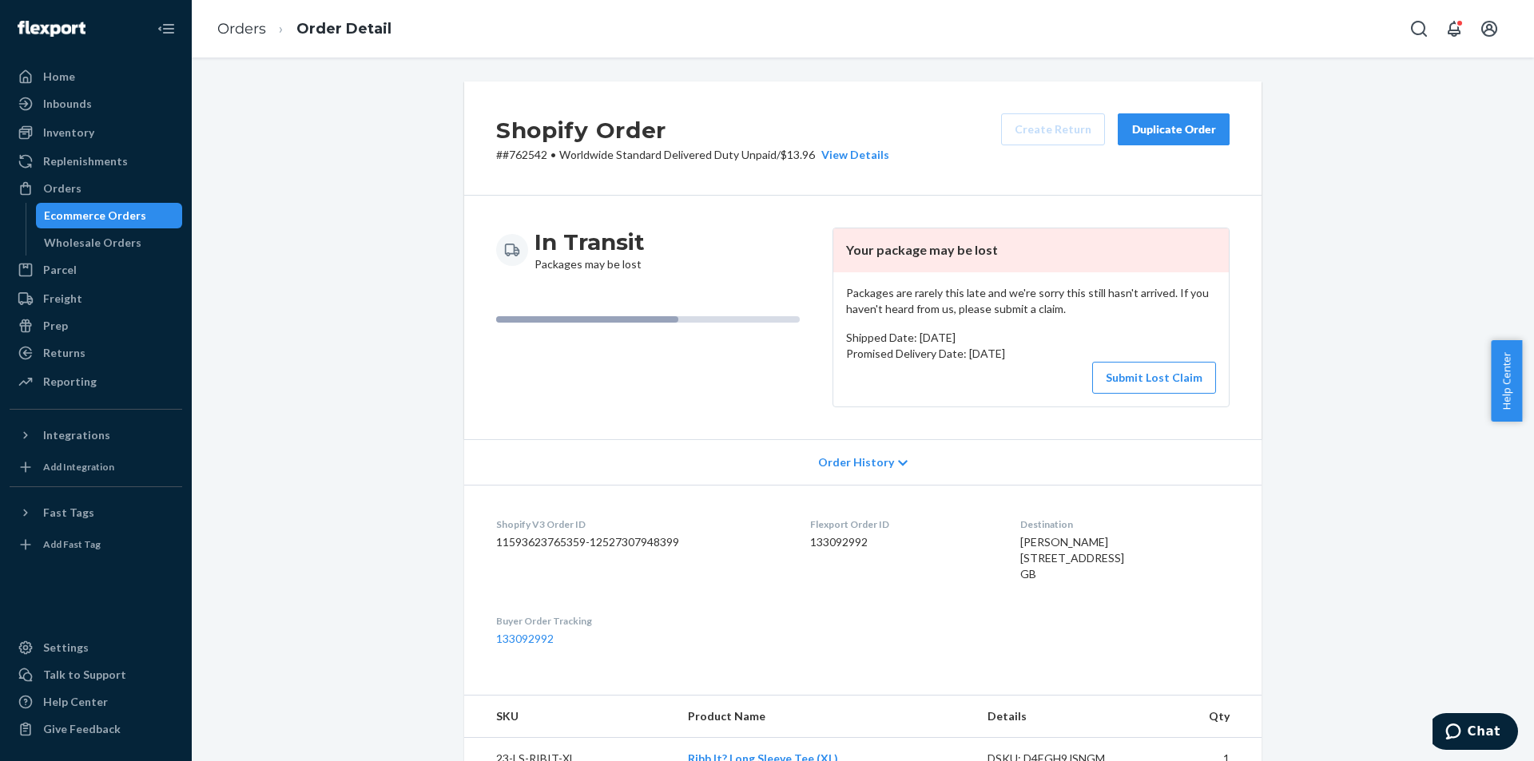
click at [523, 161] on p "# #762542 • Worldwide Standard Delivered Duty Unpaid / $13.96 View Details" at bounding box center [692, 155] width 393 height 16
copy p "762542"
click at [522, 149] on p "# #762542 • Worldwide Standard Delivered Duty Unpaid / $13.96 View Details" at bounding box center [692, 155] width 393 height 16
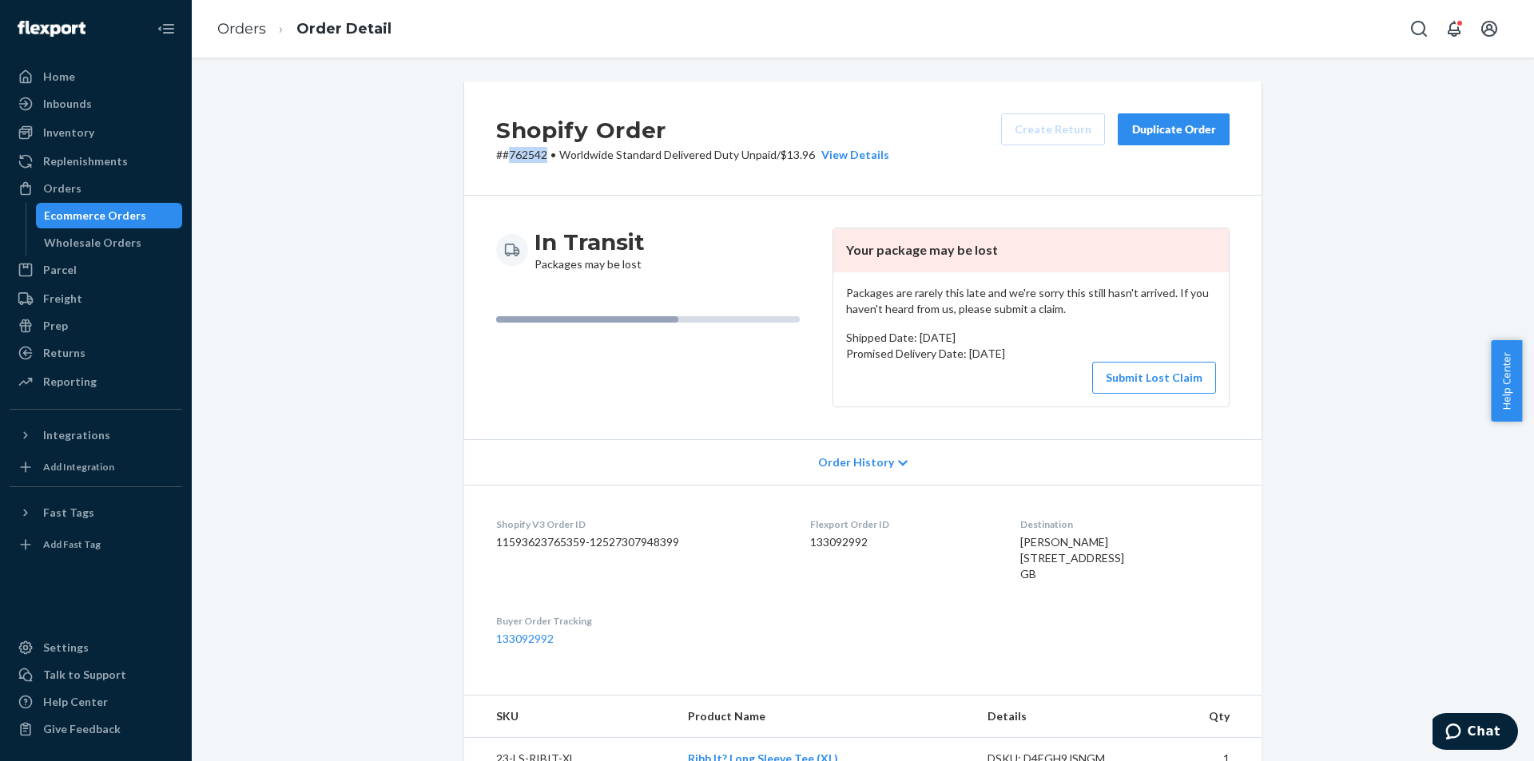
click at [508, 149] on p "# #762542 • Worldwide Standard Delivered Duty Unpaid / $13.96 View Details" at bounding box center [692, 155] width 393 height 16
click at [522, 155] on p "# #762542 • Worldwide Standard Delivered Duty Unpaid / $13.96 View Details" at bounding box center [692, 155] width 393 height 16
copy p "762542"
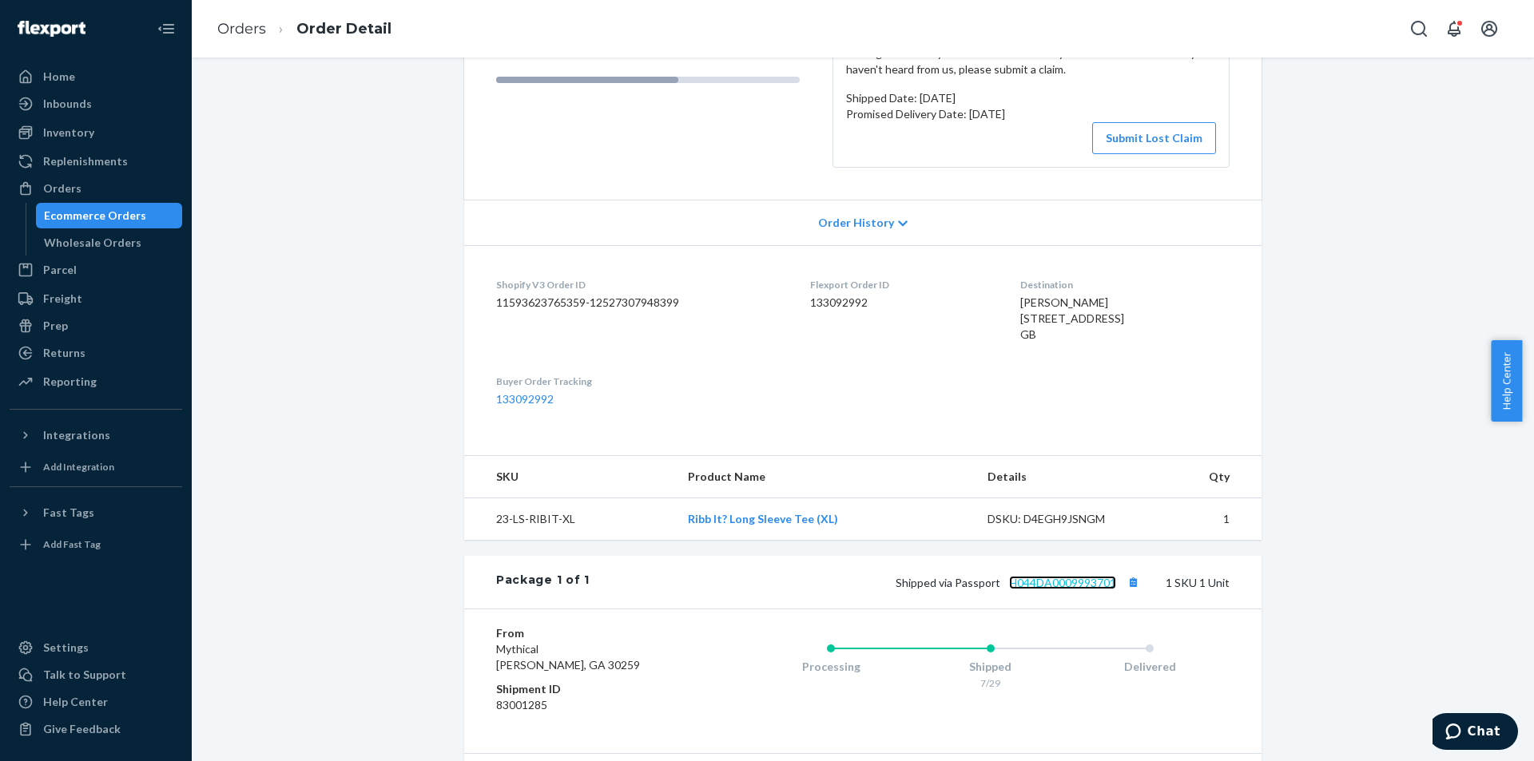
click at [1066, 590] on link "H044DA0009993701" at bounding box center [1062, 583] width 107 height 14
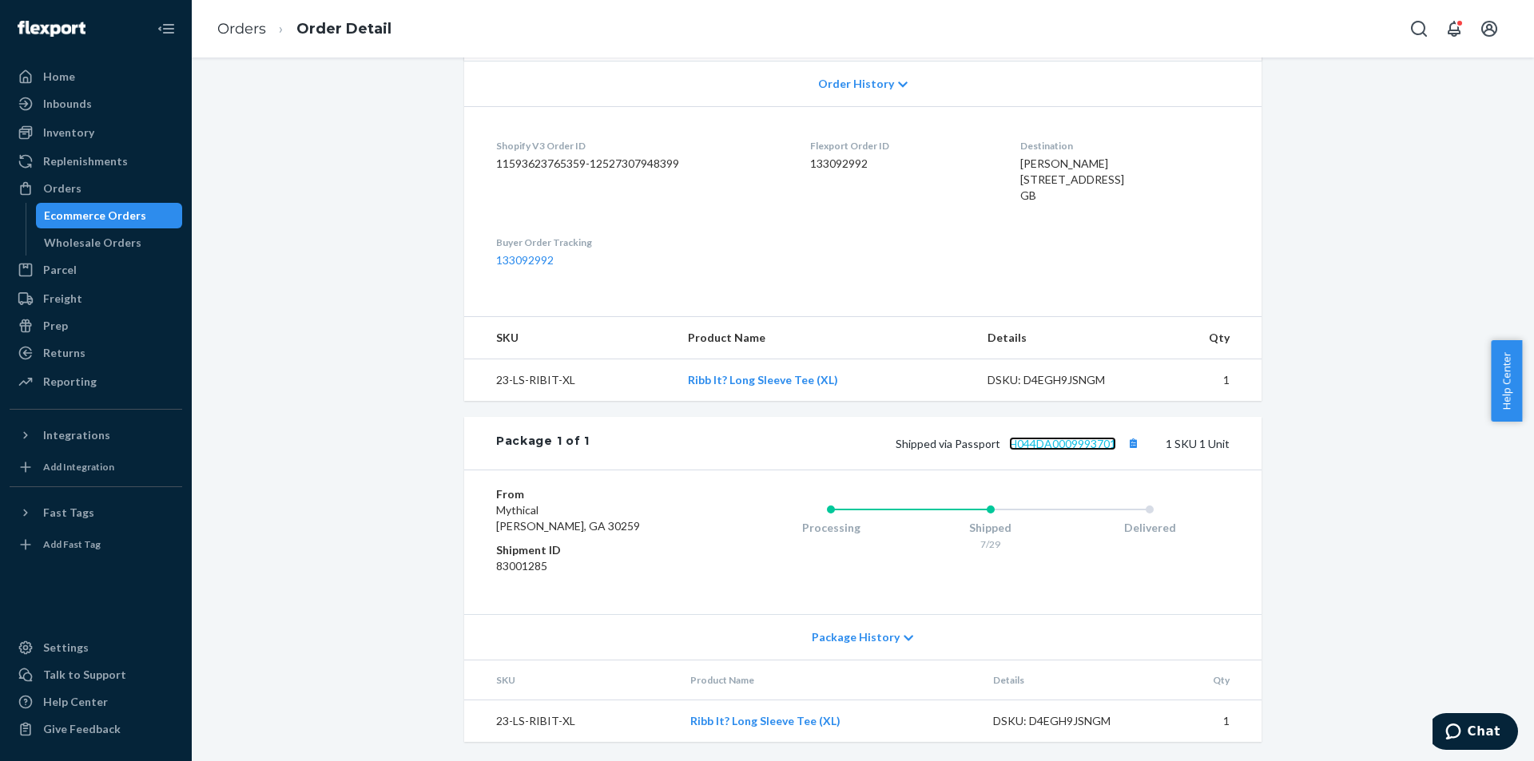
scroll to position [0, 0]
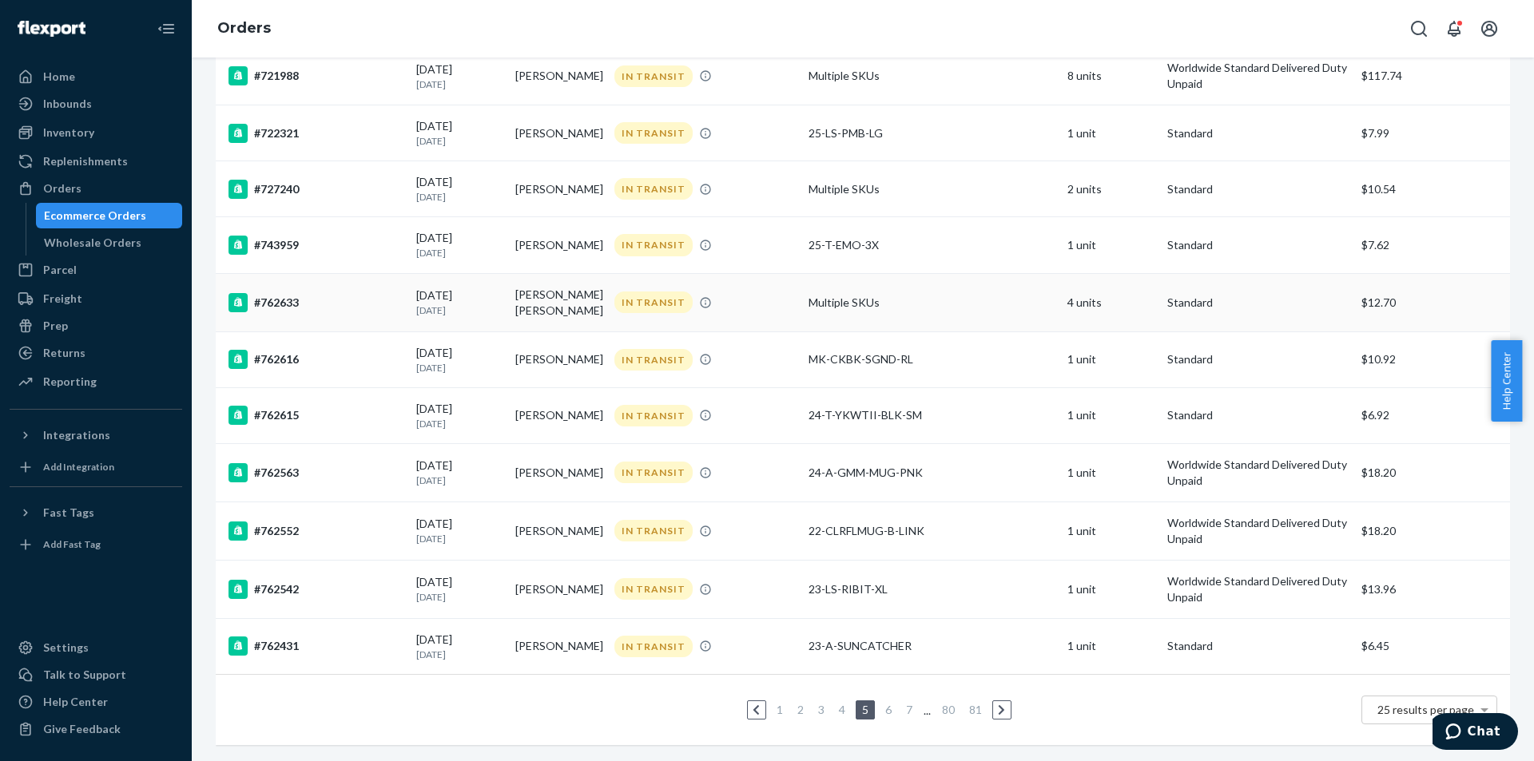
scroll to position [978, 0]
click at [566, 586] on td "[PERSON_NAME]" at bounding box center [558, 589] width 99 height 58
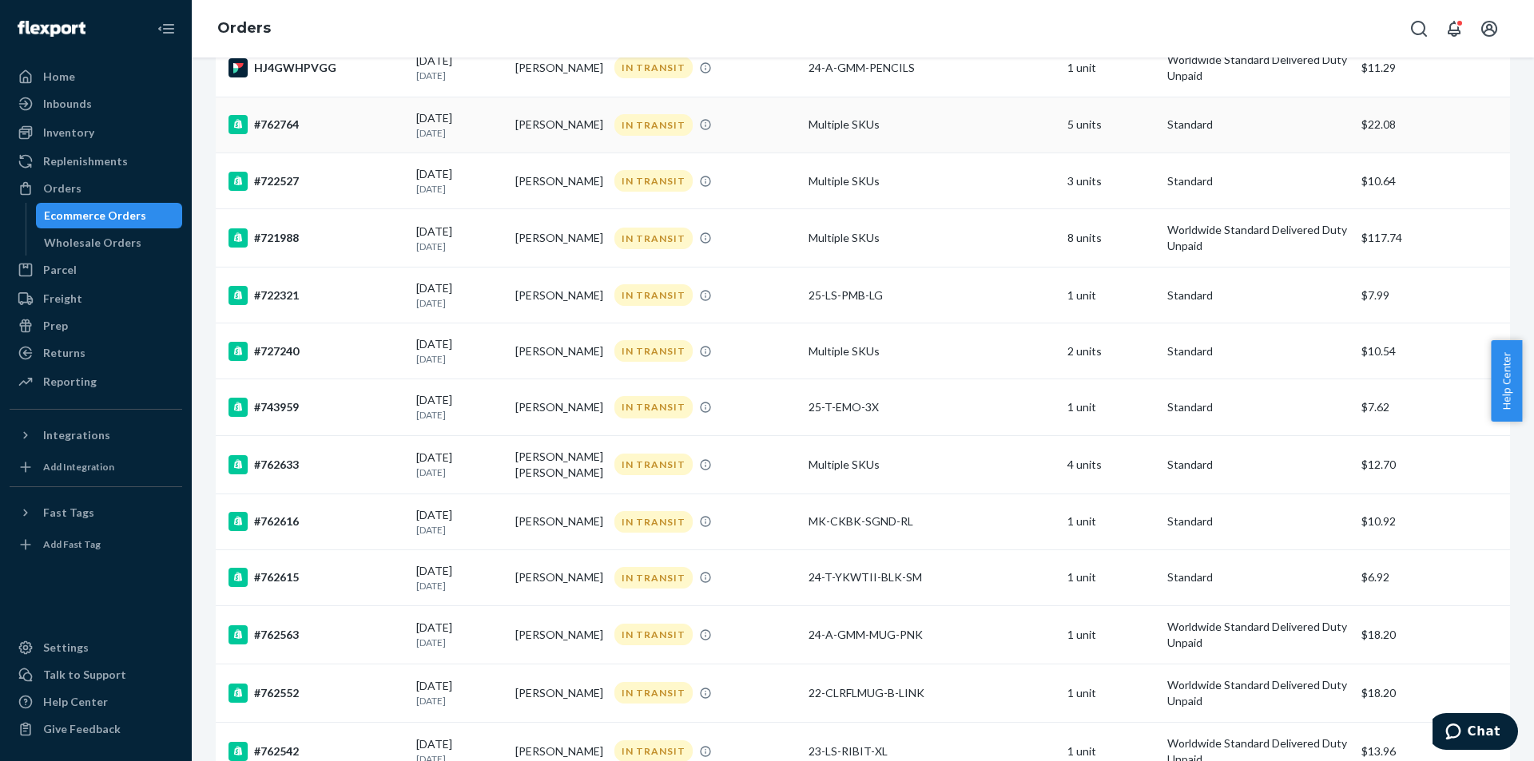
scroll to position [978, 0]
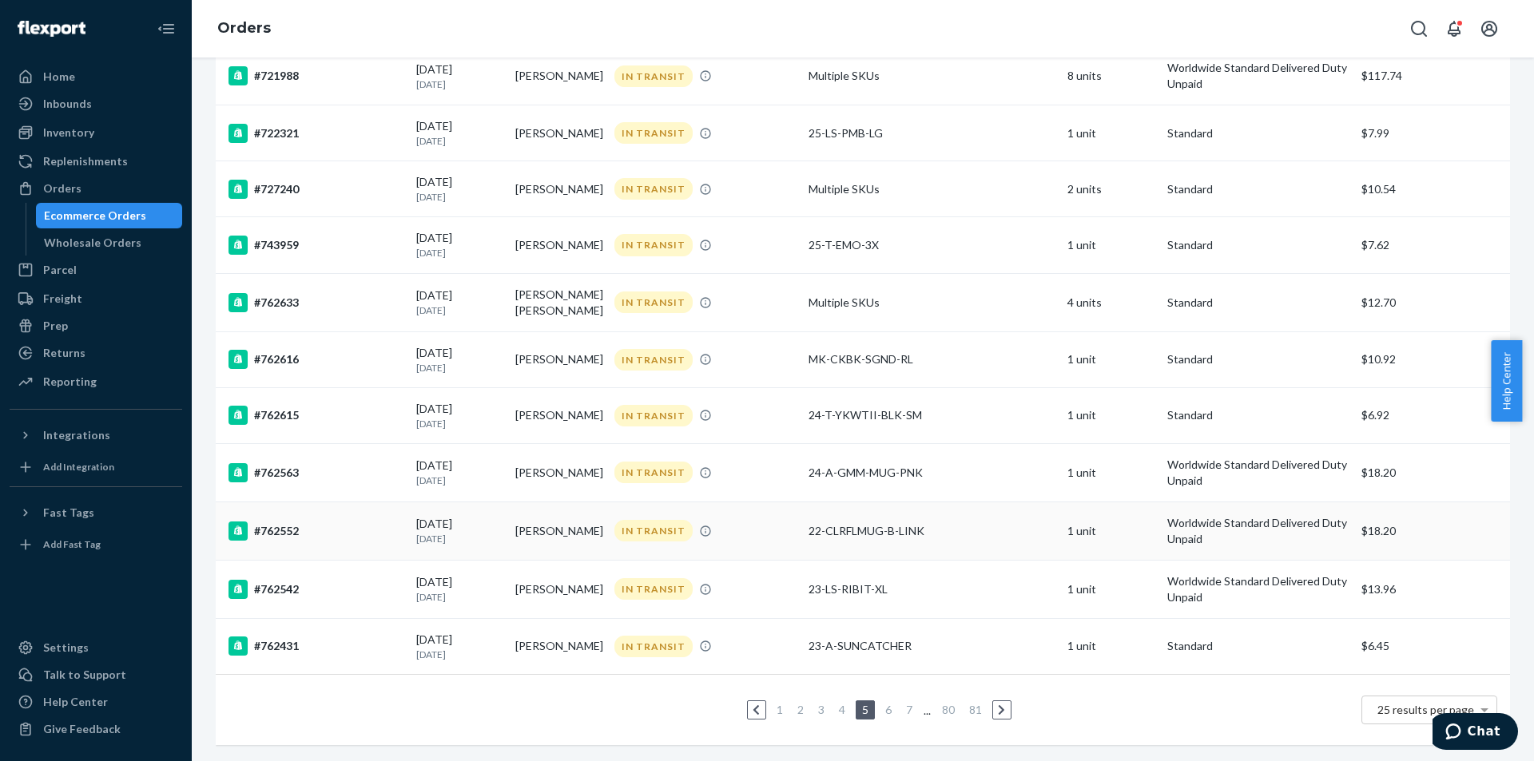
click at [569, 512] on td "[PERSON_NAME]" at bounding box center [558, 531] width 99 height 58
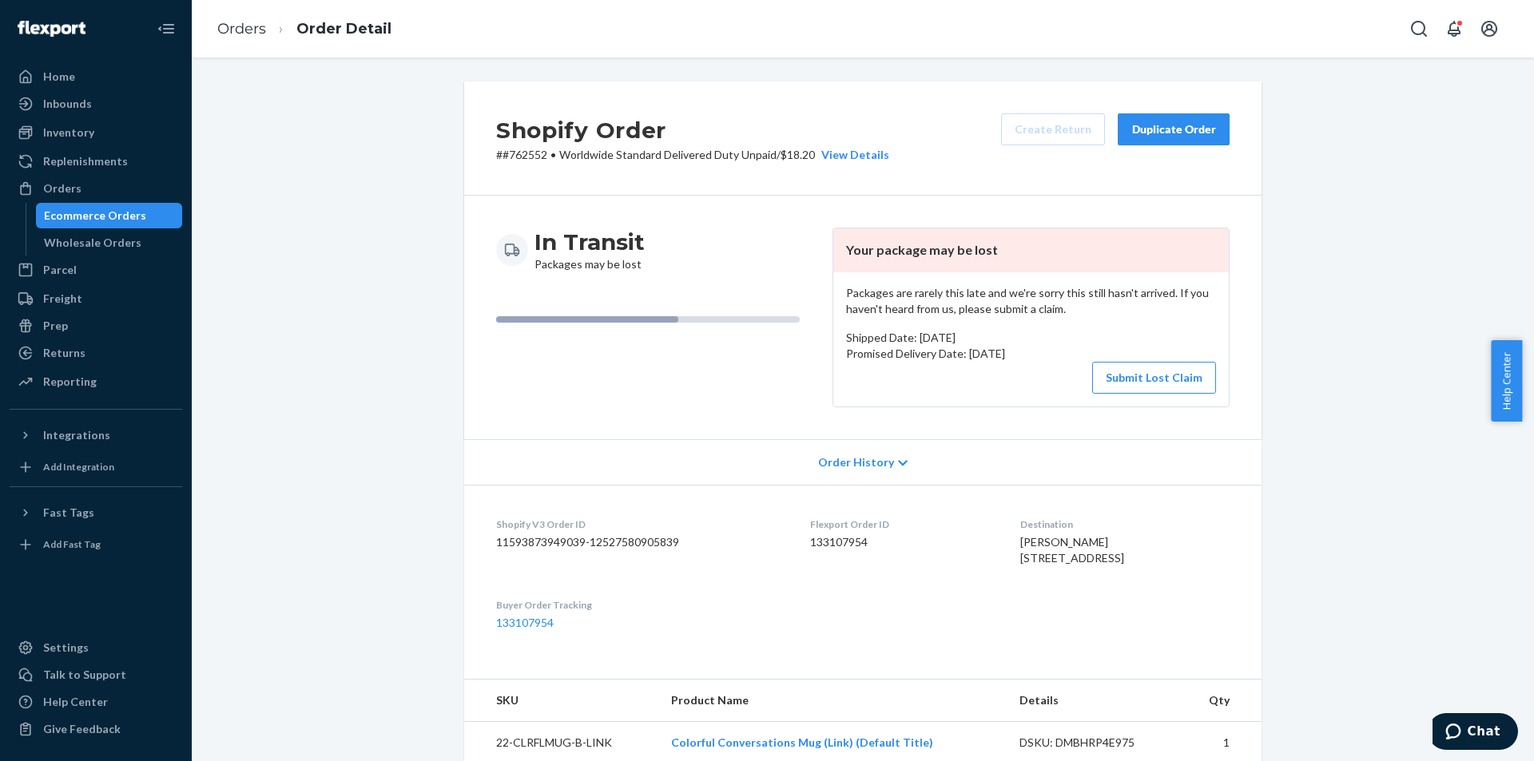
click at [538, 156] on p "# #762552 • Worldwide Standard Delivered Duty Unpaid / $18.20 View Details" at bounding box center [692, 155] width 393 height 16
copy p "762552"
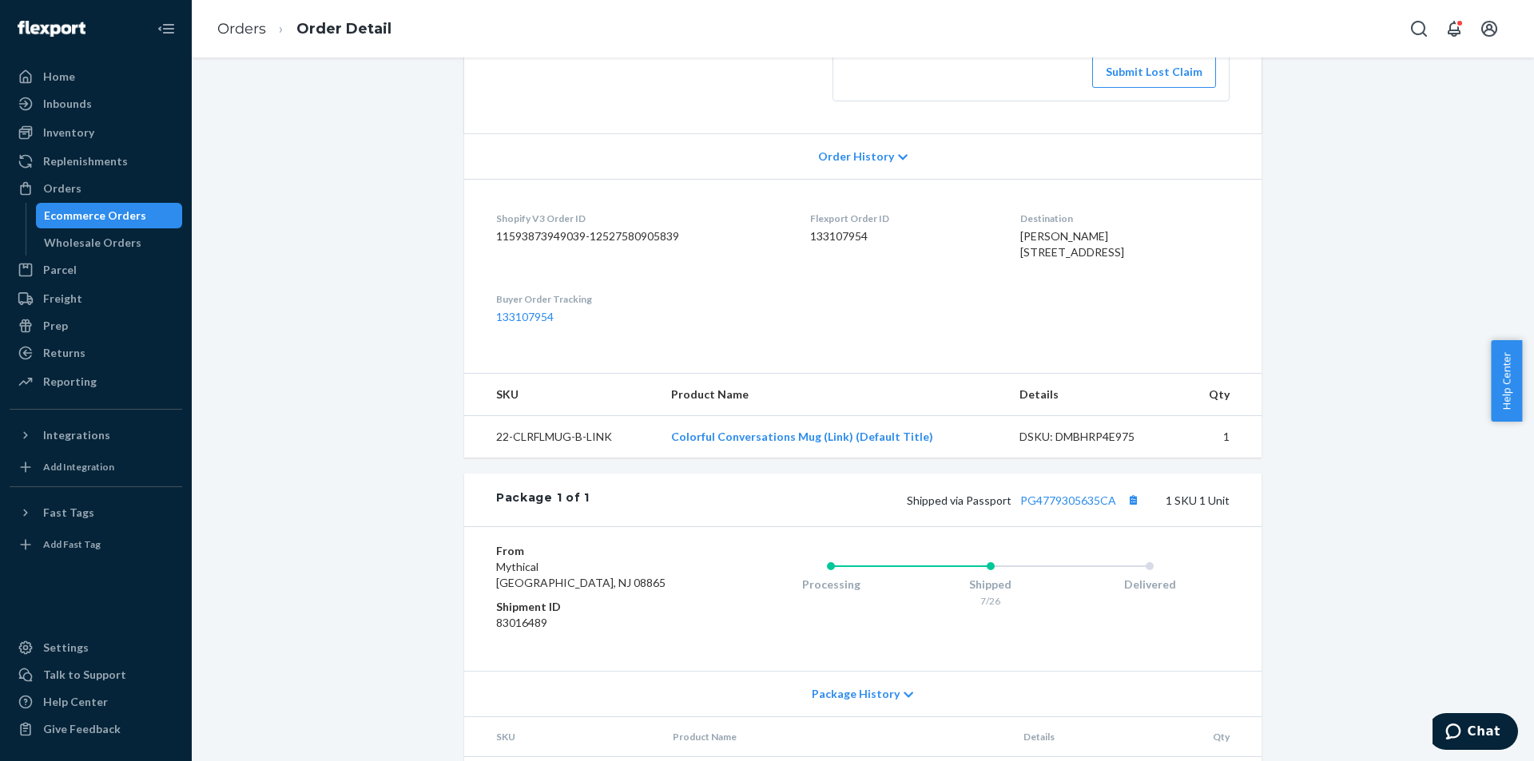
scroll to position [395, 0]
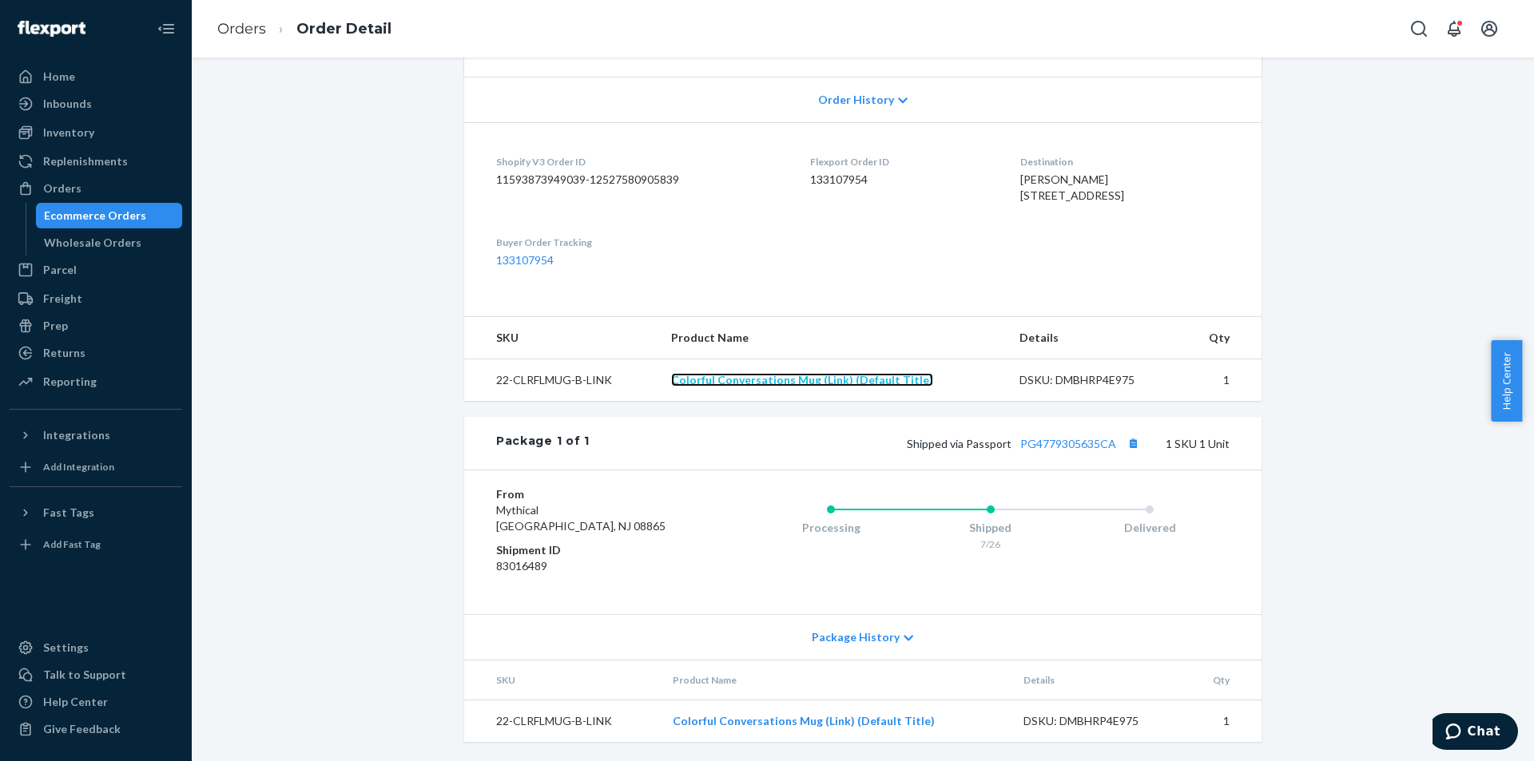
click at [842, 376] on link "Colorful Conversations Mug (Link) (Default Title)" at bounding box center [802, 380] width 262 height 14
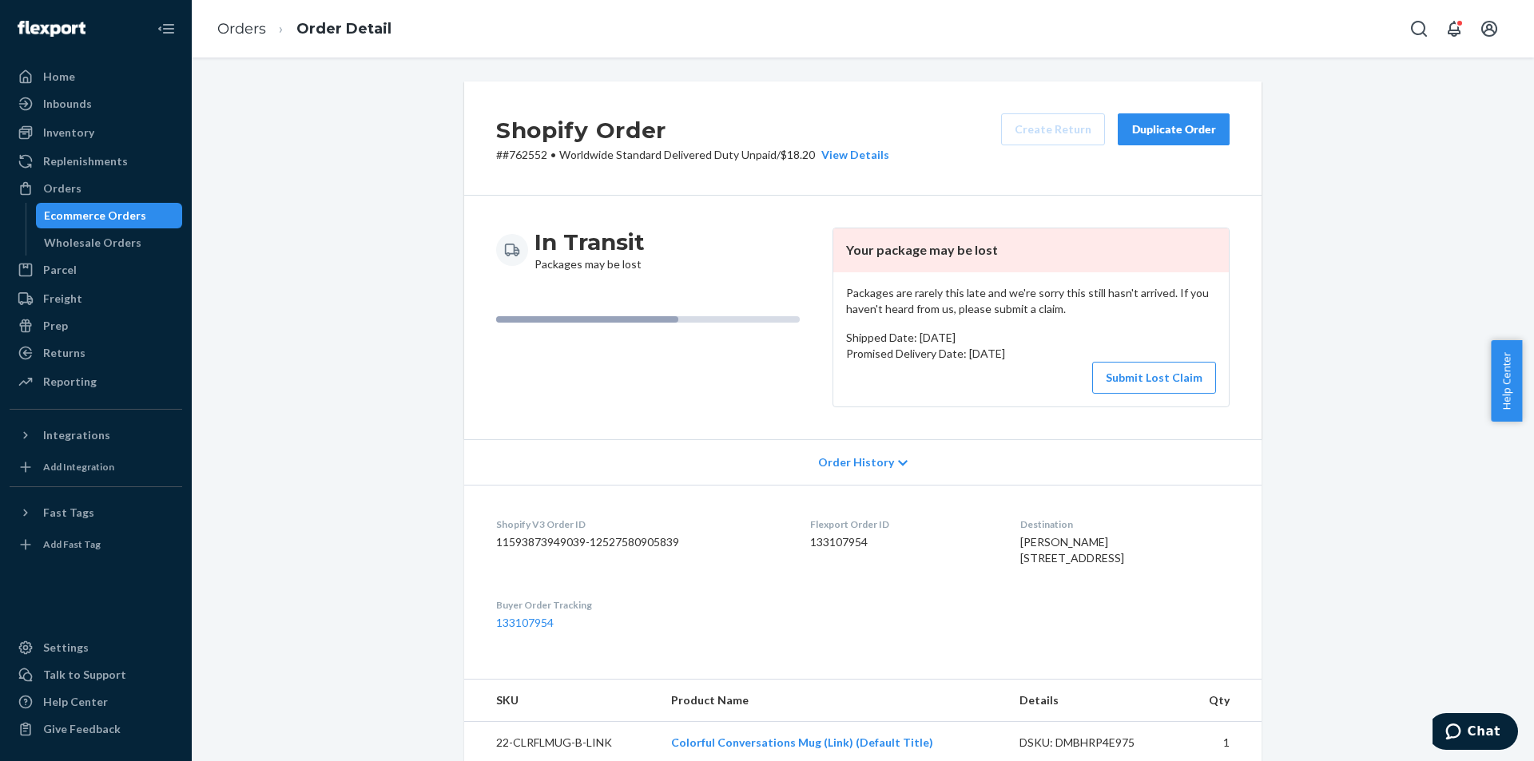
click at [530, 158] on p "# #762552 • Worldwide Standard Delivered Duty Unpaid / $18.20 View Details" at bounding box center [692, 155] width 393 height 16
copy p "762552"
click at [1142, 379] on button "Submit Lost Claim" at bounding box center [1154, 378] width 124 height 32
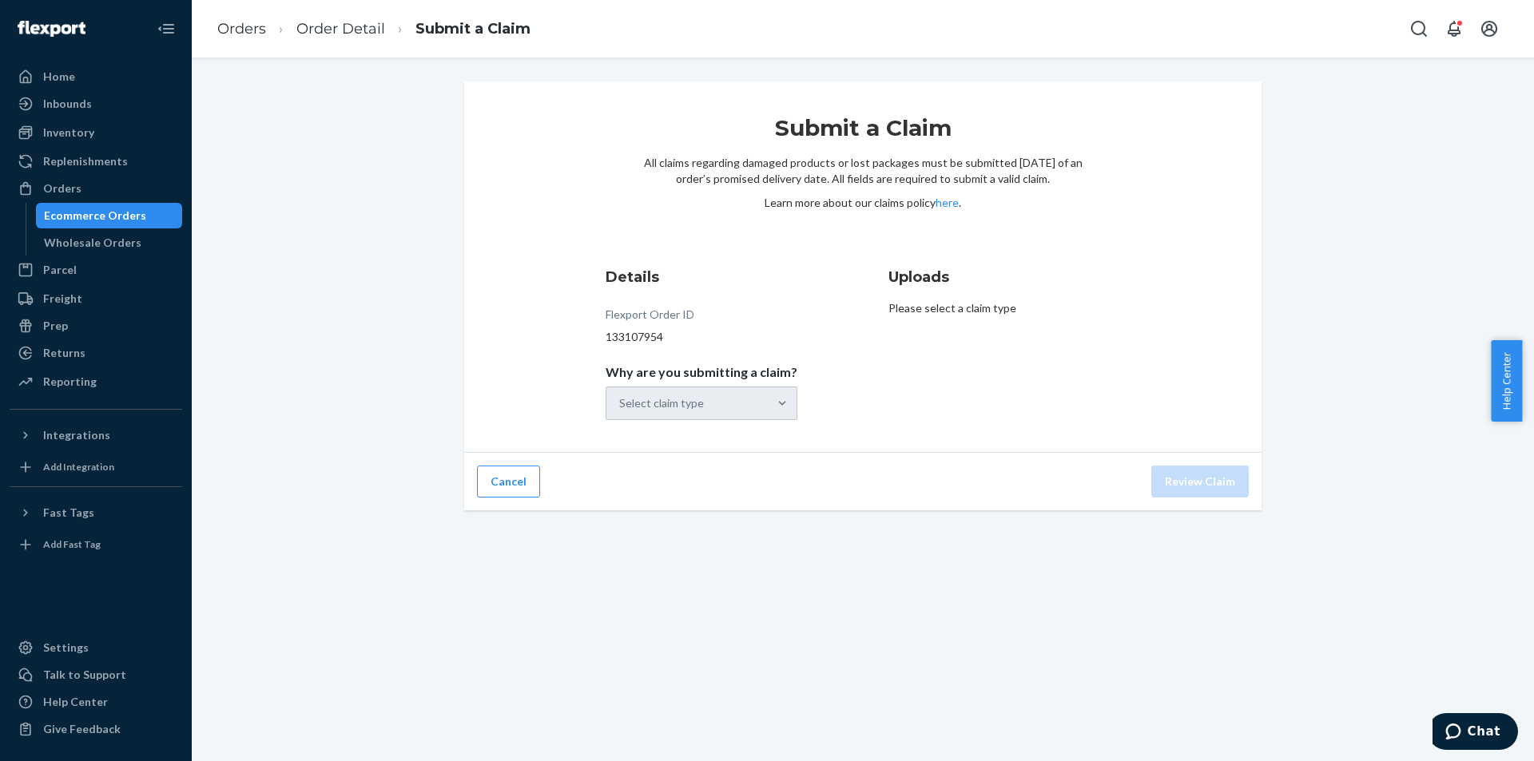
click at [674, 416] on div "Select claim type" at bounding box center [702, 404] width 192 height 34
click at [690, 399] on div "Select claim type" at bounding box center [702, 404] width 192 height 34
click at [621, 399] on input "Why are you submitting a claim? Select claim type" at bounding box center [620, 404] width 2 height 16
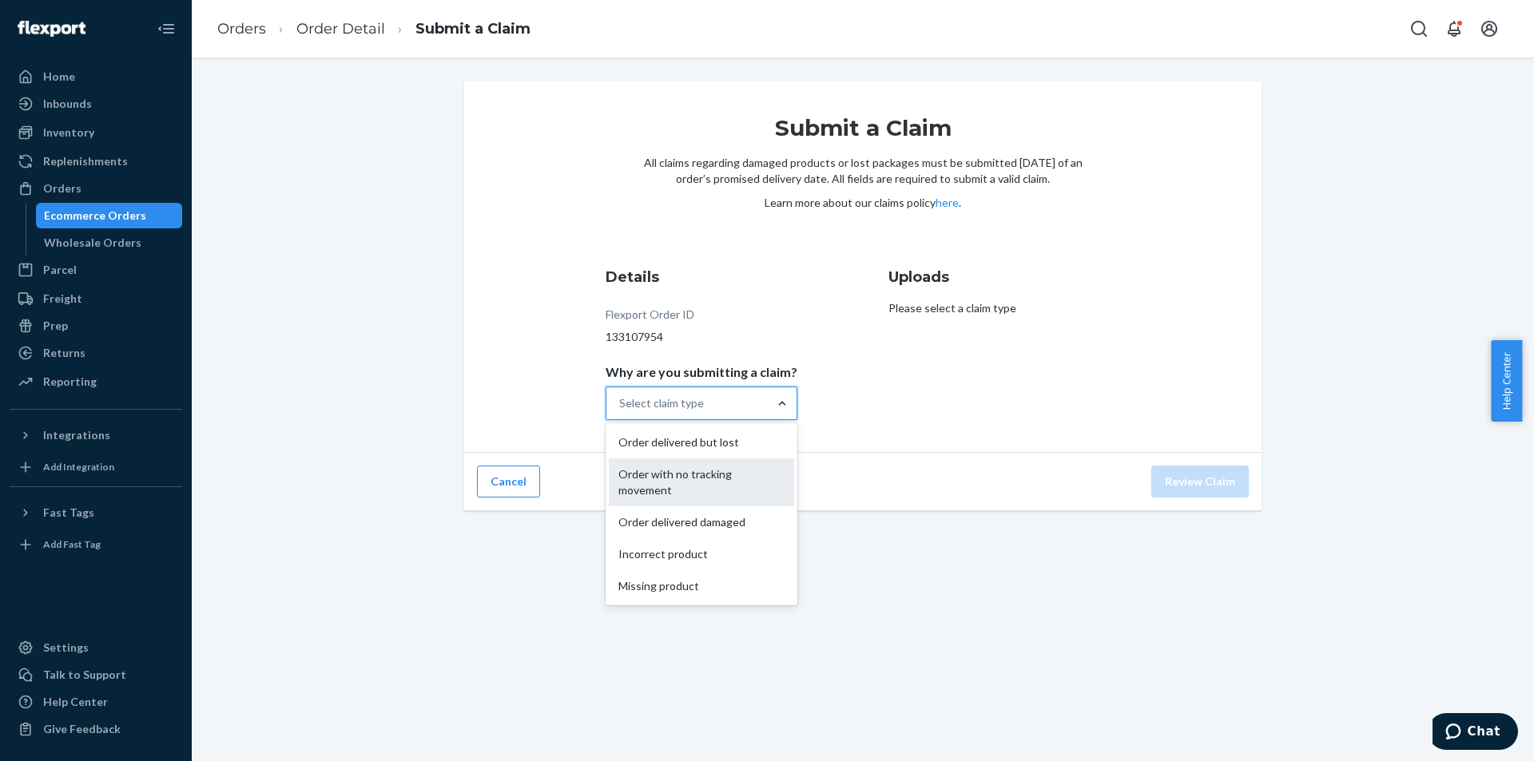
click at [724, 493] on div "Order with no tracking movement" at bounding box center [701, 483] width 185 height 48
click at [621, 411] on input "Why are you submitting a claim? option Order with no tracking movement focused,…" at bounding box center [620, 404] width 2 height 16
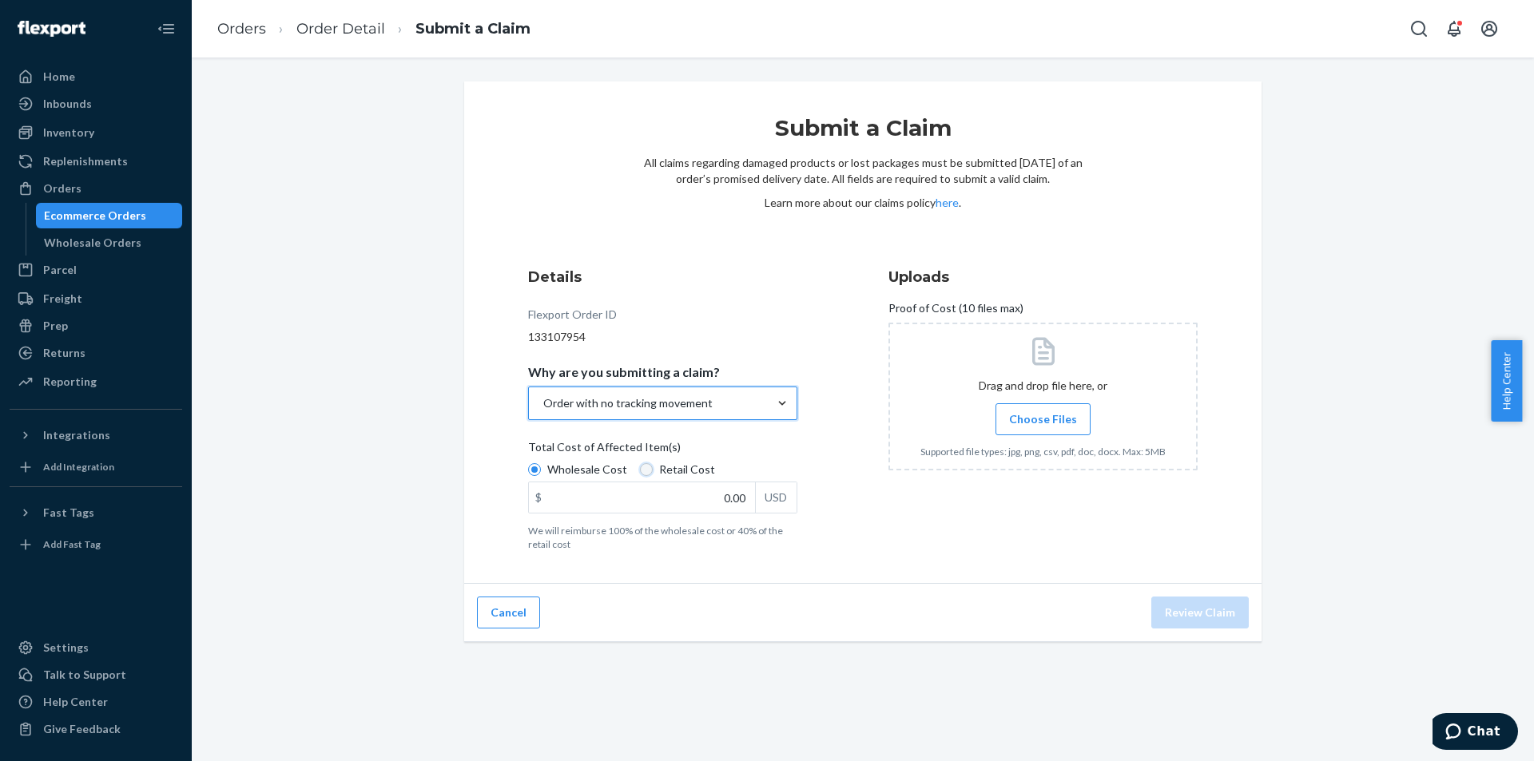
click at [640, 470] on input "Retail Cost" at bounding box center [646, 469] width 13 height 13
radio input "true"
radio input "false"
click at [686, 491] on input "0.00" at bounding box center [642, 498] width 226 height 30
type input "13.87"
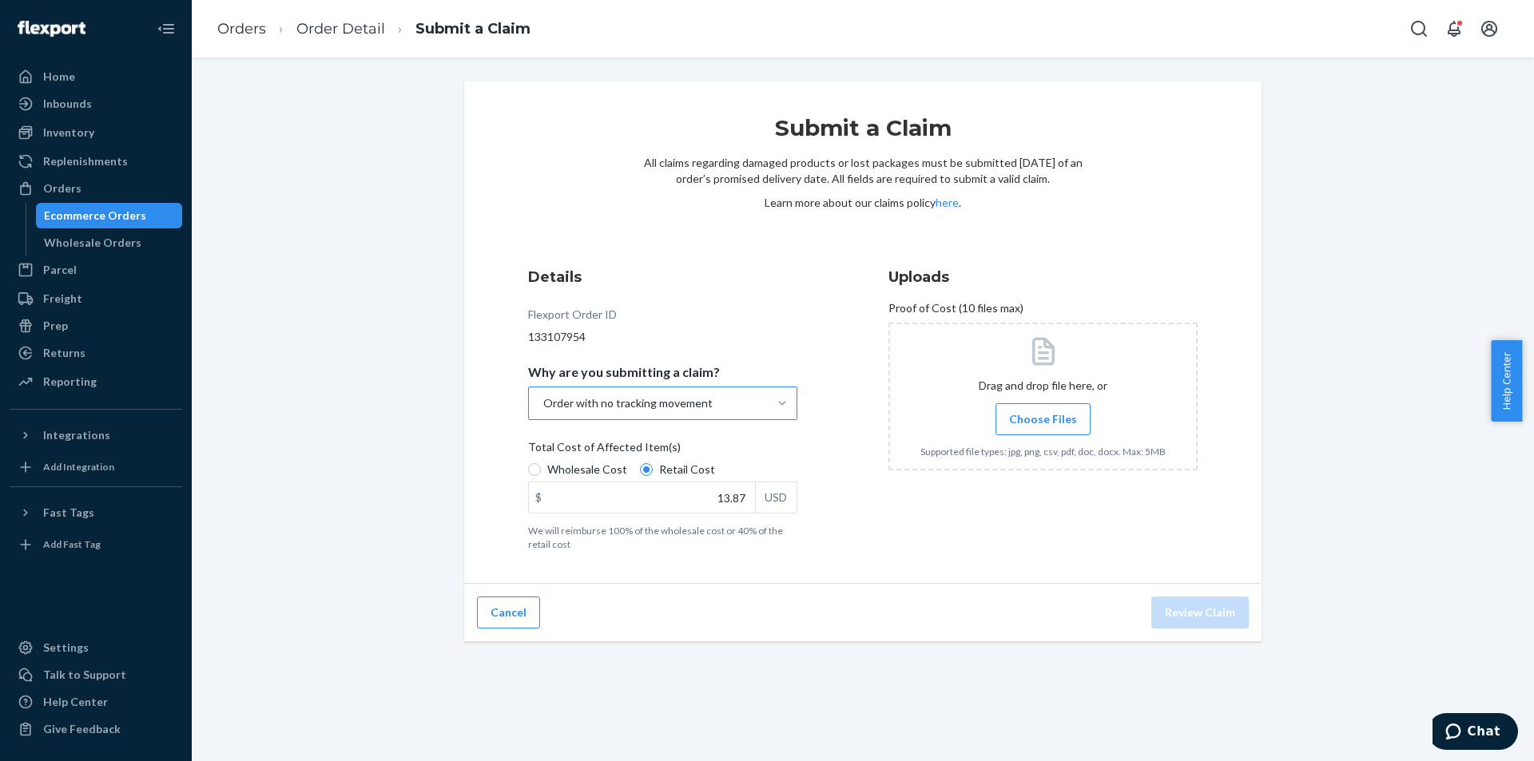
click at [1028, 417] on span "Choose Files" at bounding box center [1043, 419] width 68 height 16
click at [1043, 417] on input "Choose Files" at bounding box center [1043, 420] width 1 height 18
click at [1181, 615] on button "Review Claim" at bounding box center [1199, 613] width 97 height 32
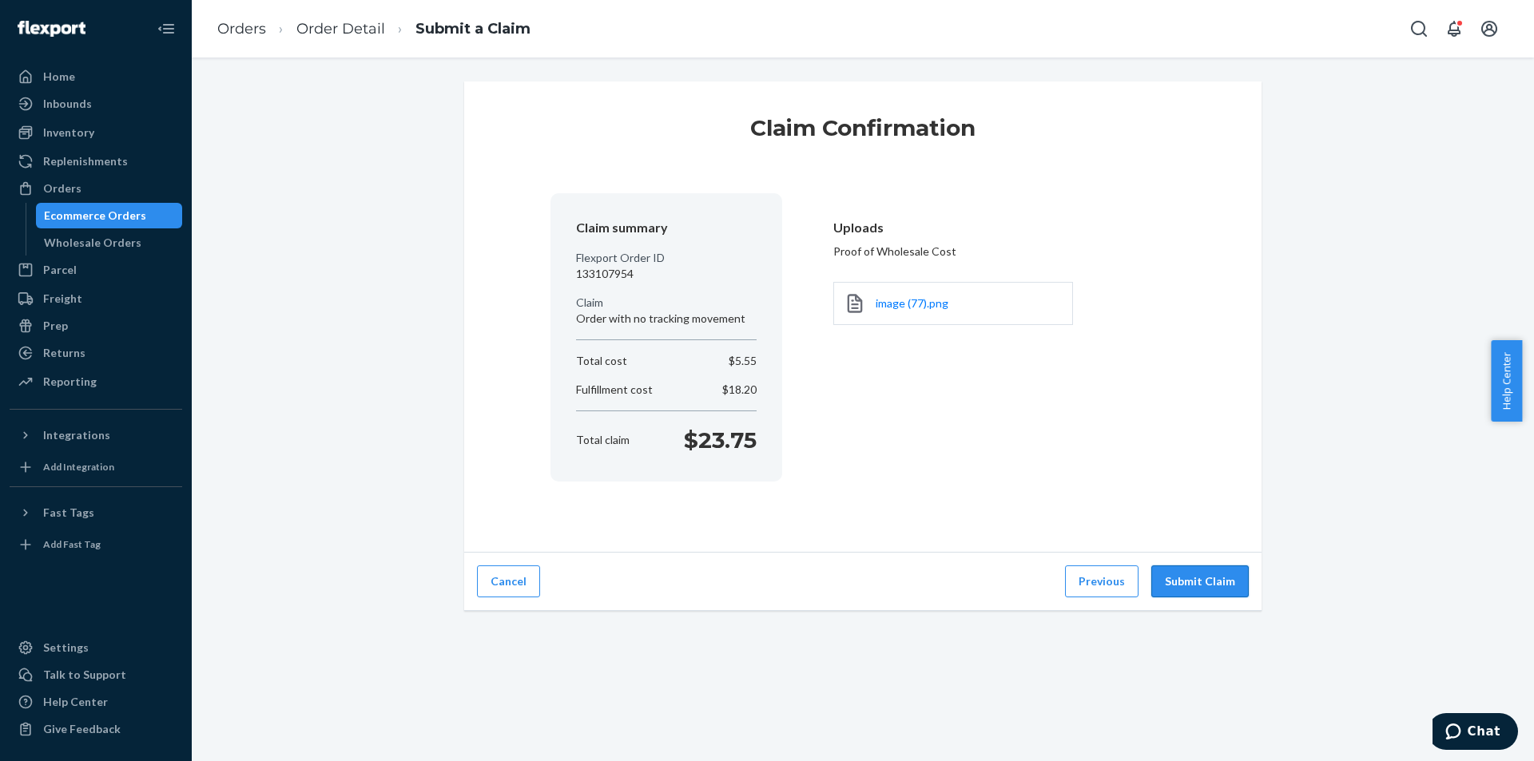
click at [1194, 589] on button "Submit Claim" at bounding box center [1199, 582] width 97 height 32
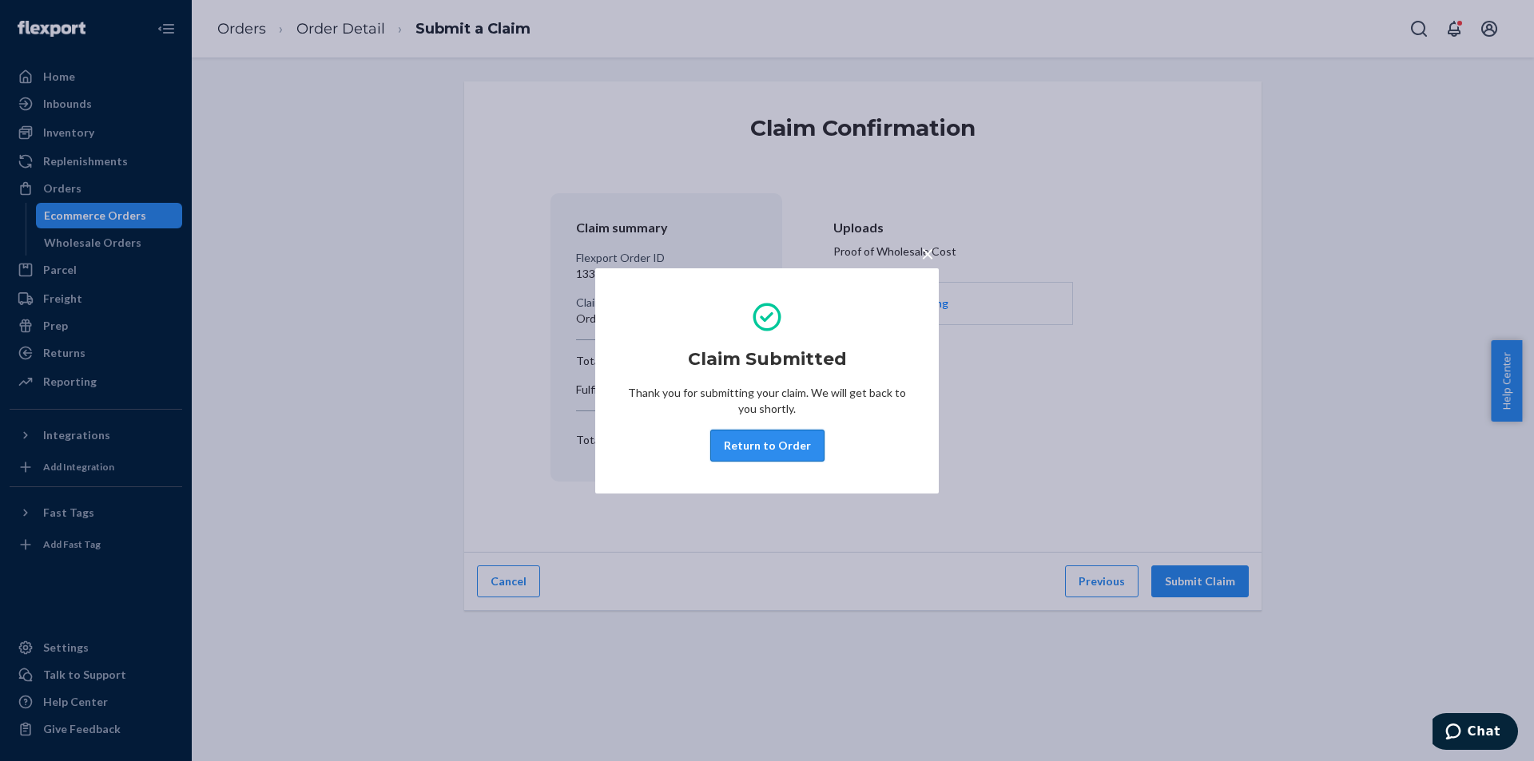
click at [771, 449] on button "Return to Order" at bounding box center [767, 446] width 114 height 32
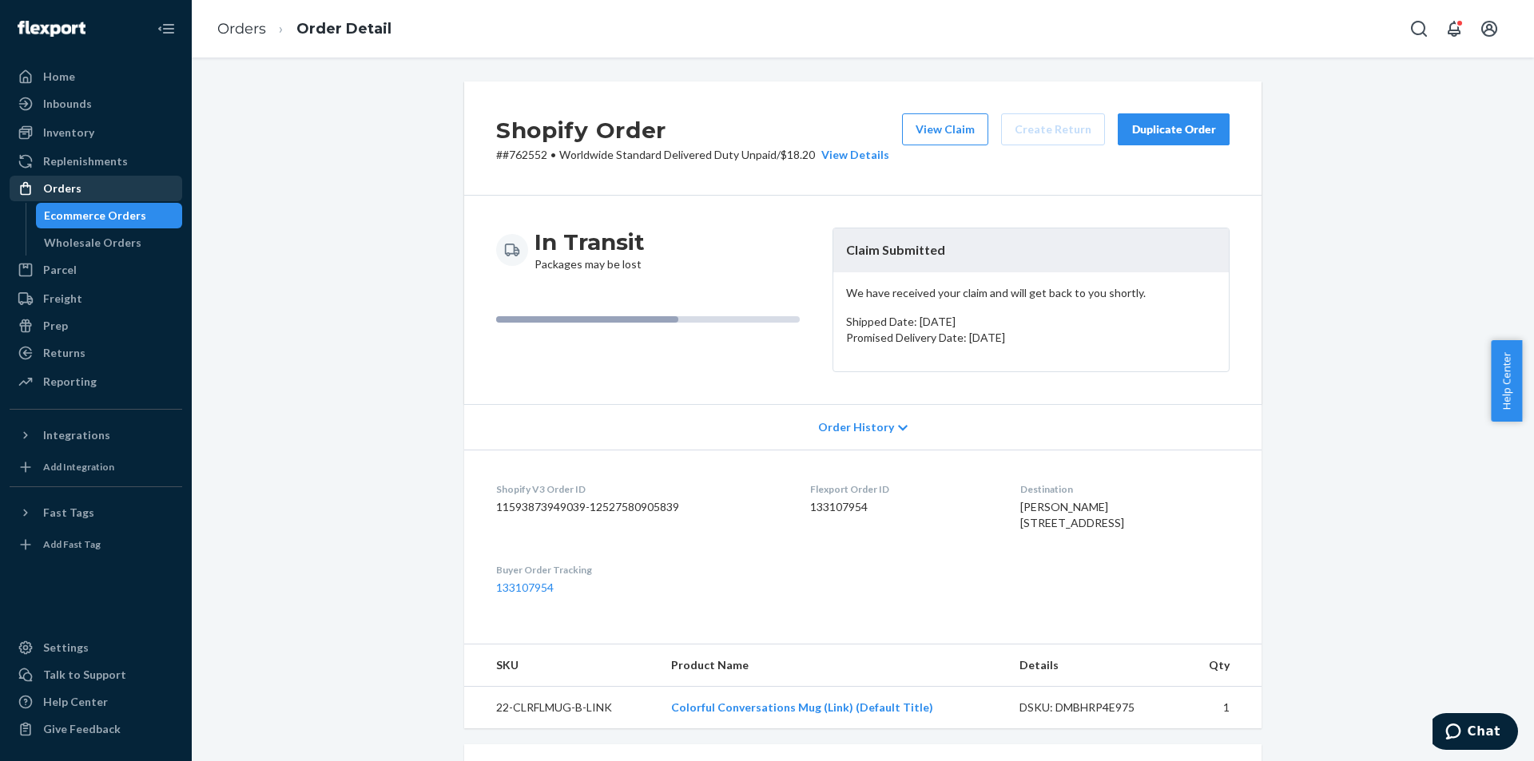
click at [113, 186] on div "Orders" at bounding box center [95, 188] width 169 height 22
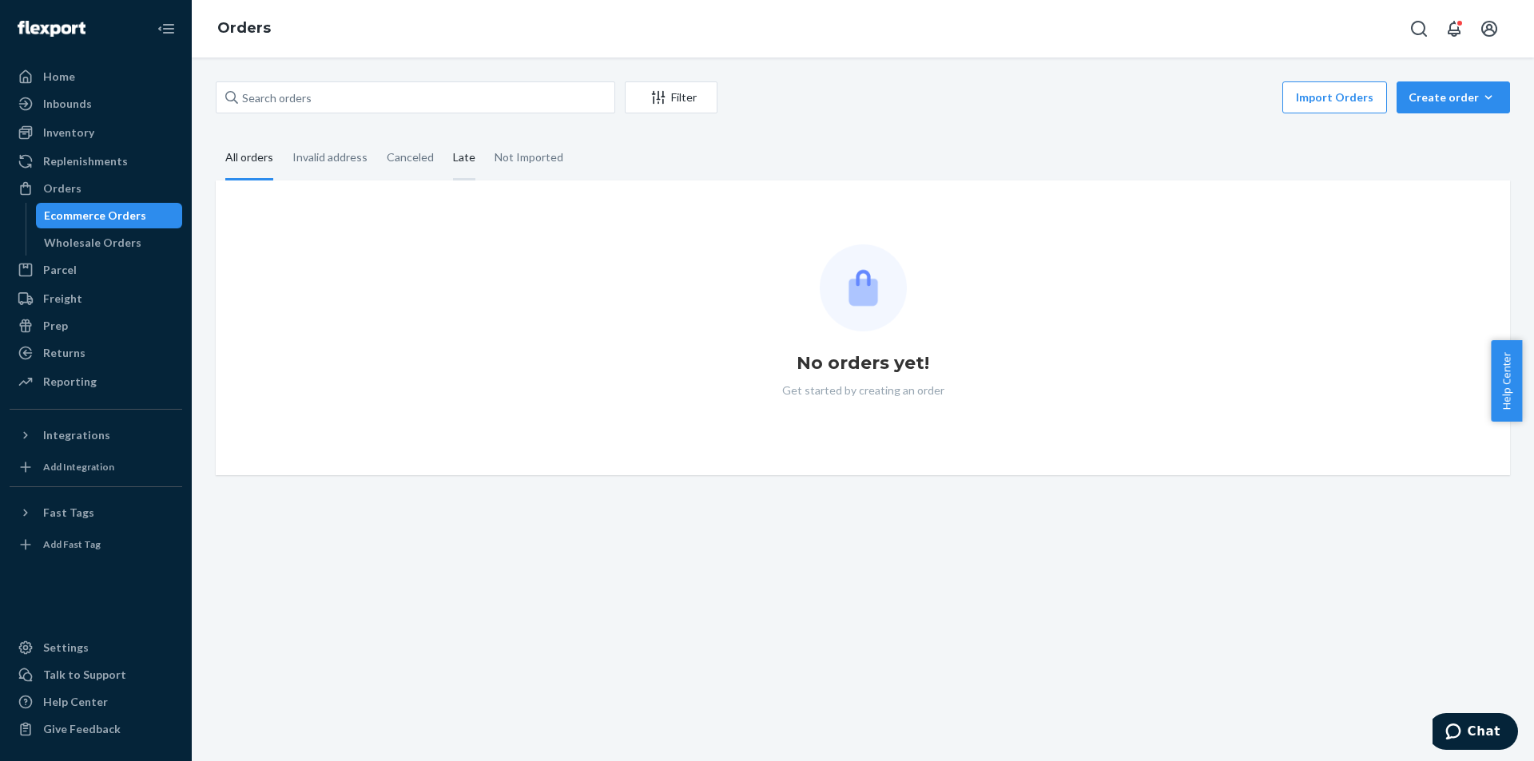
click at [453, 156] on div "Late" at bounding box center [464, 159] width 22 height 44
click at [443, 137] on input "Late" at bounding box center [443, 137] width 0 height 0
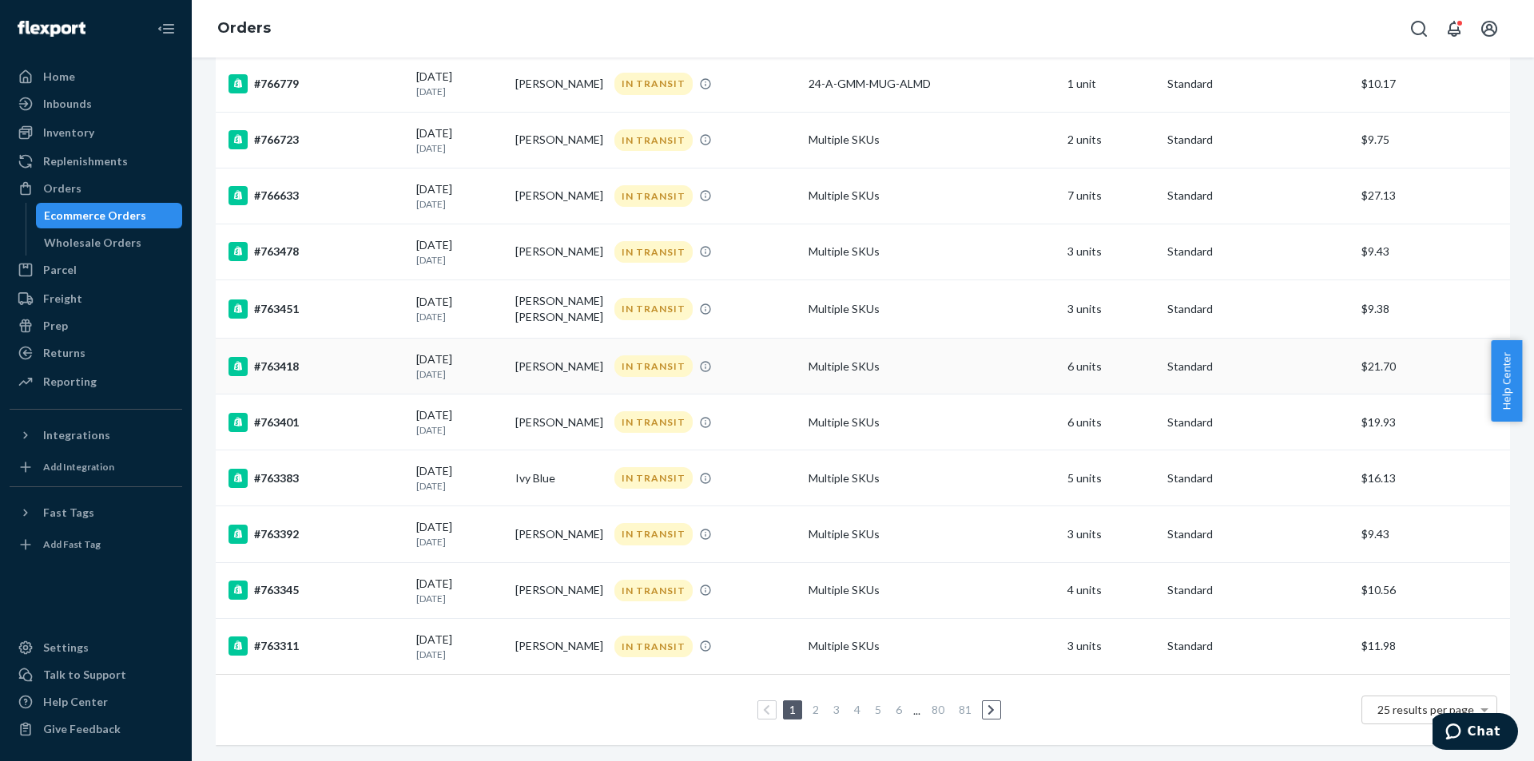
scroll to position [962, 0]
click at [872, 703] on link "5" at bounding box center [878, 710] width 13 height 14
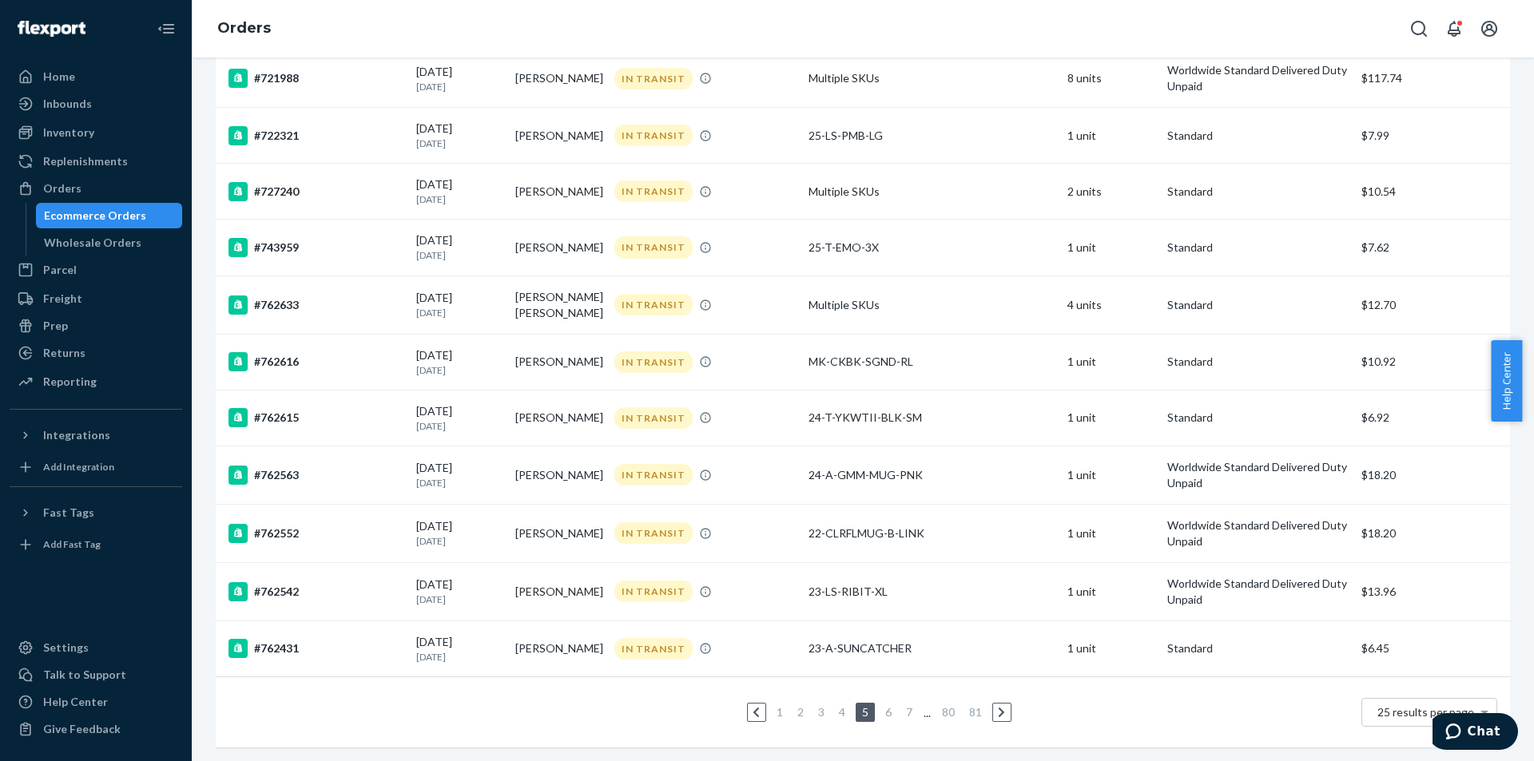
scroll to position [978, 0]
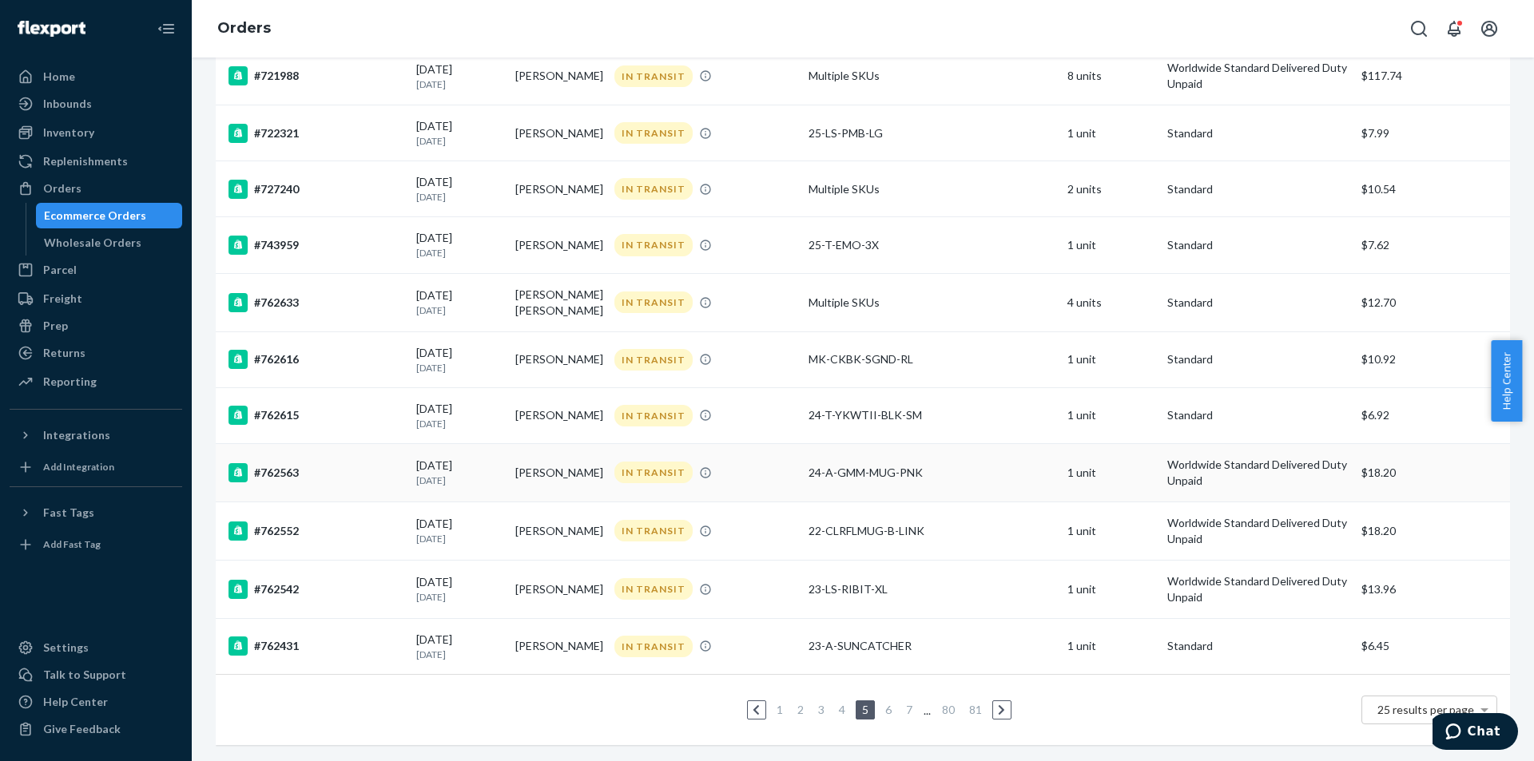
click at [546, 458] on td "[PERSON_NAME]" at bounding box center [558, 472] width 99 height 58
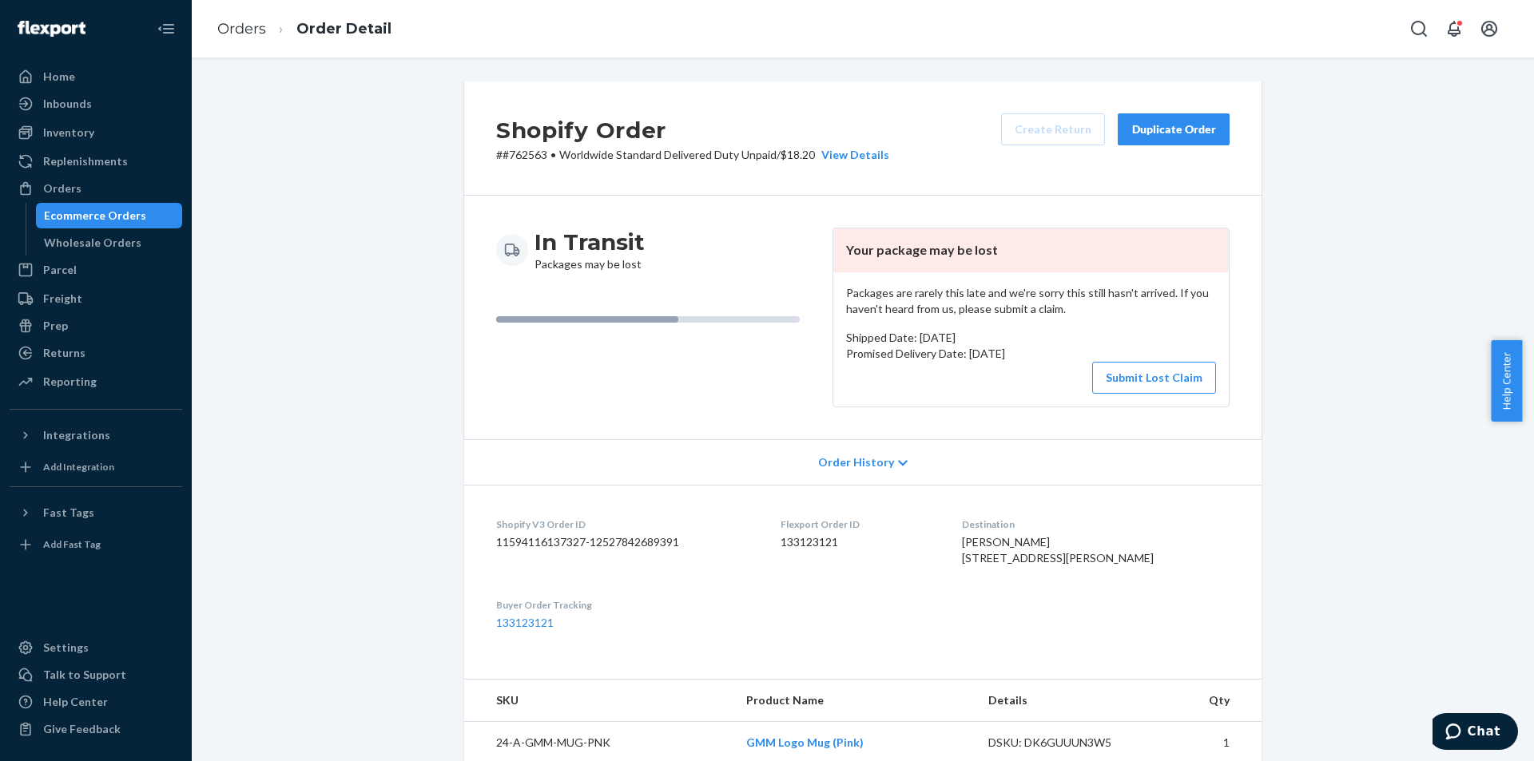
click at [524, 153] on p "# #762563 • Worldwide Standard Delivered Duty Unpaid / $18.20 View Details" at bounding box center [692, 155] width 393 height 16
copy p "762563"
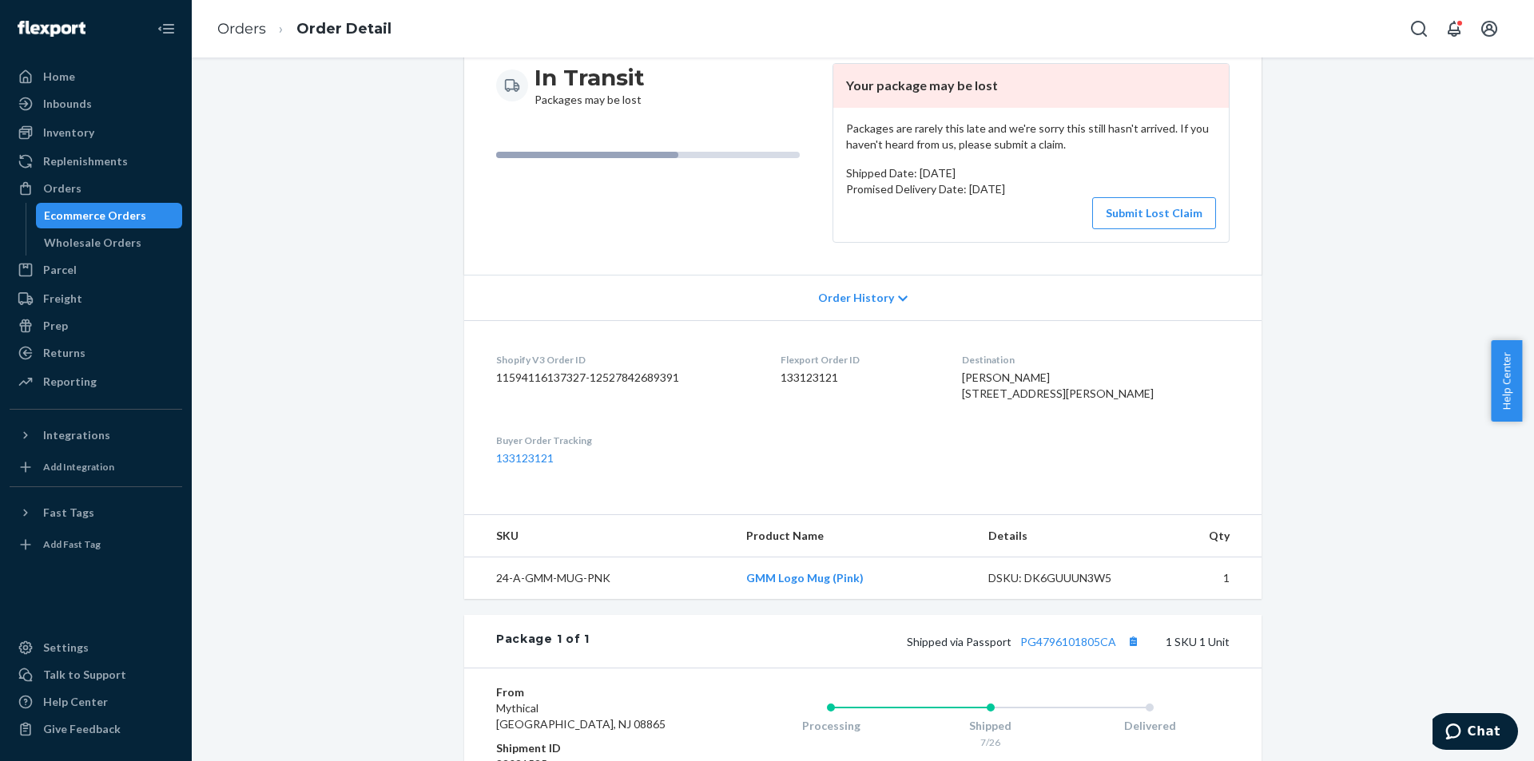
scroll to position [240, 0]
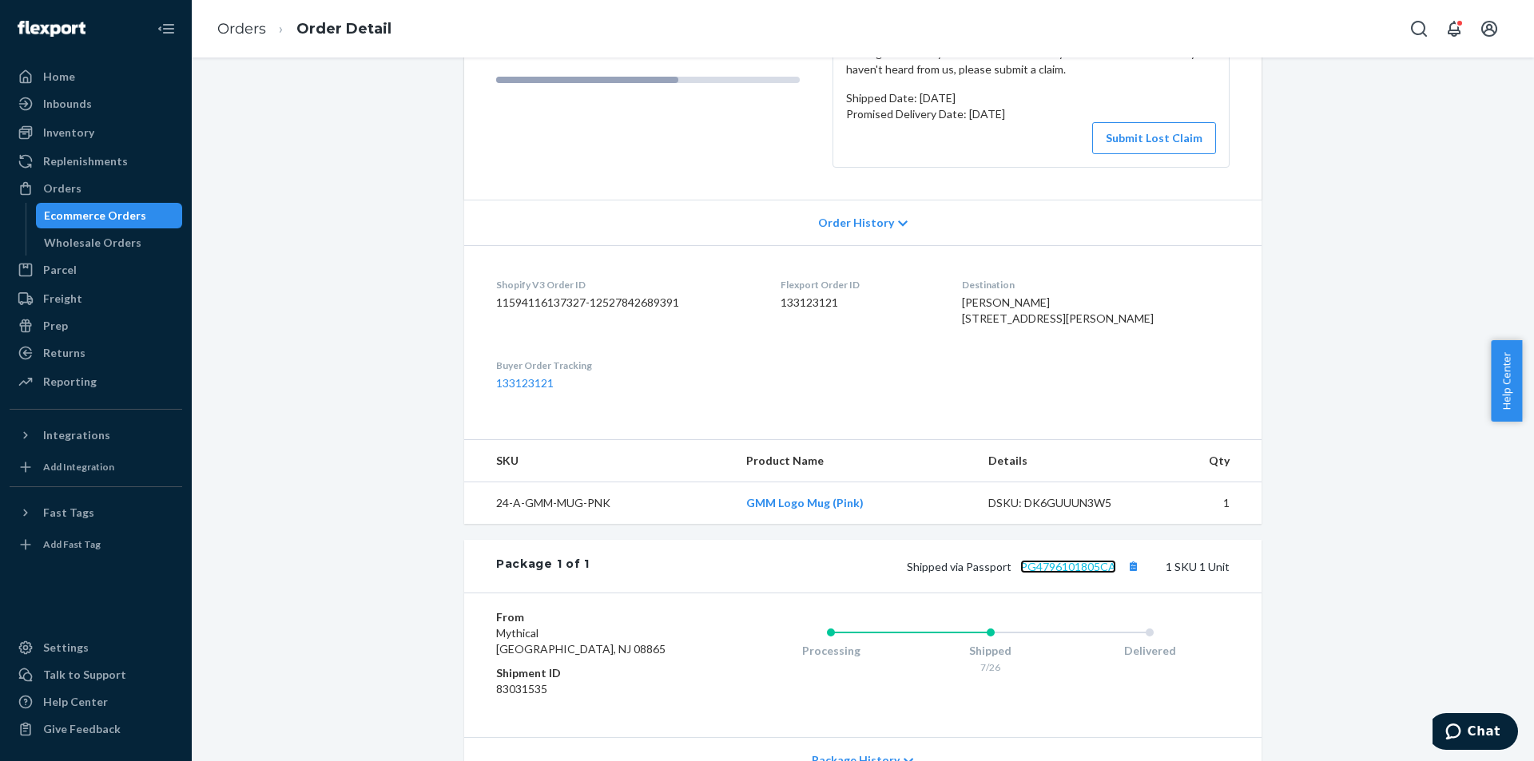
click at [1043, 574] on link "PG4796101805CA" at bounding box center [1068, 567] width 96 height 14
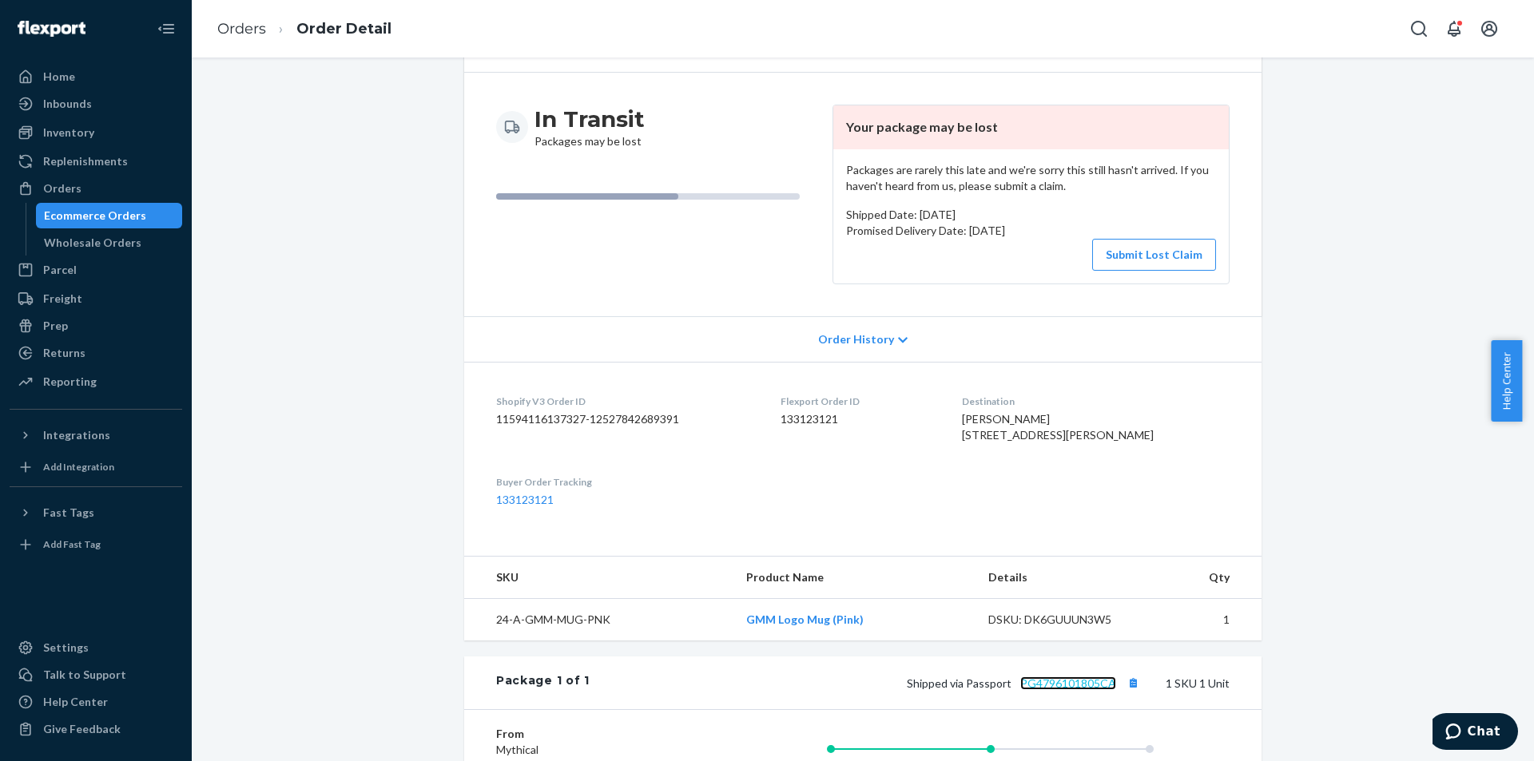
scroll to position [0, 0]
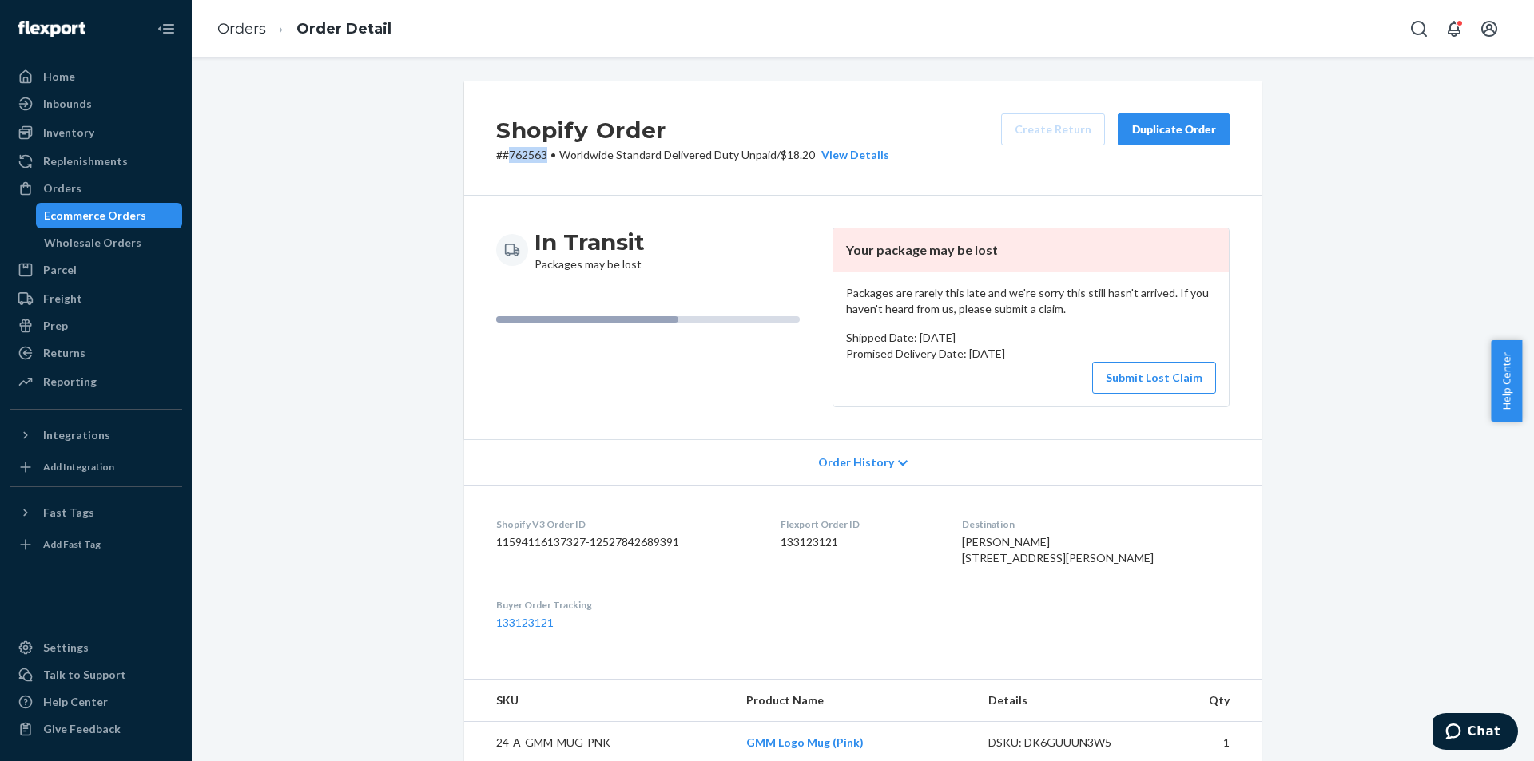
click at [520, 151] on p "# #762563 • Worldwide Standard Delivered Duty Unpaid / $18.20 View Details" at bounding box center [692, 155] width 393 height 16
